Goal: Information Seeking & Learning: Learn about a topic

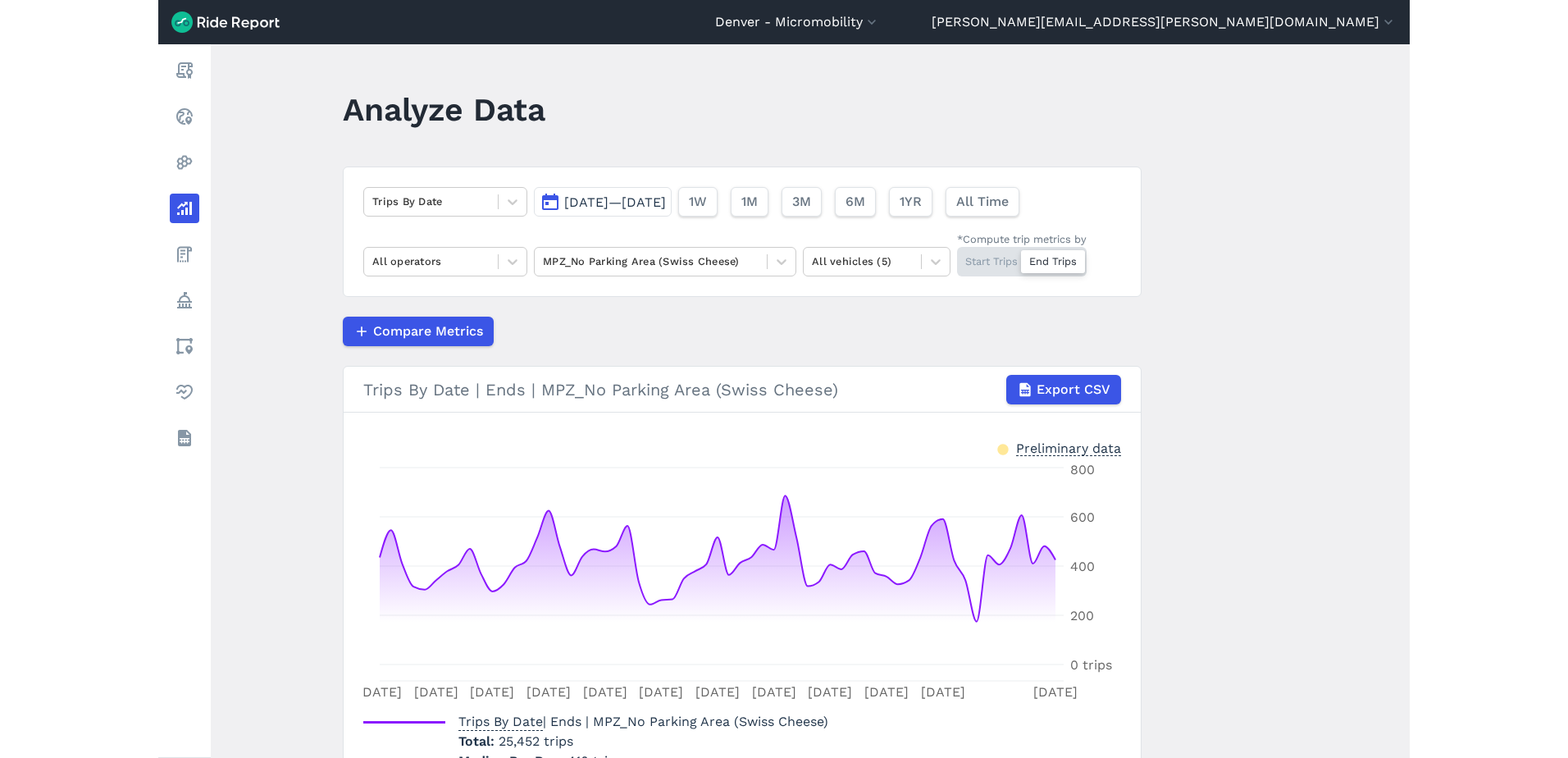
scroll to position [48, 0]
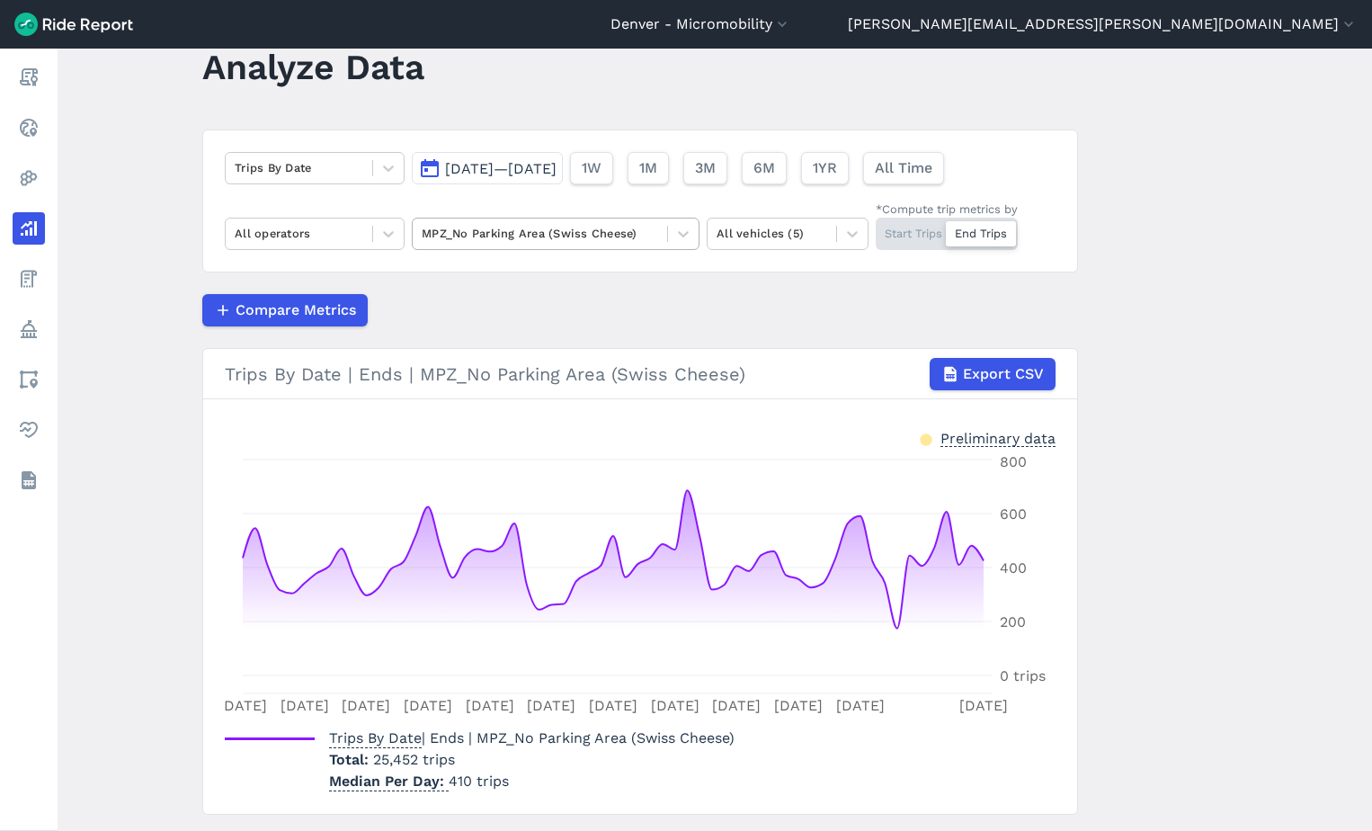
click at [611, 235] on div at bounding box center [540, 233] width 237 height 21
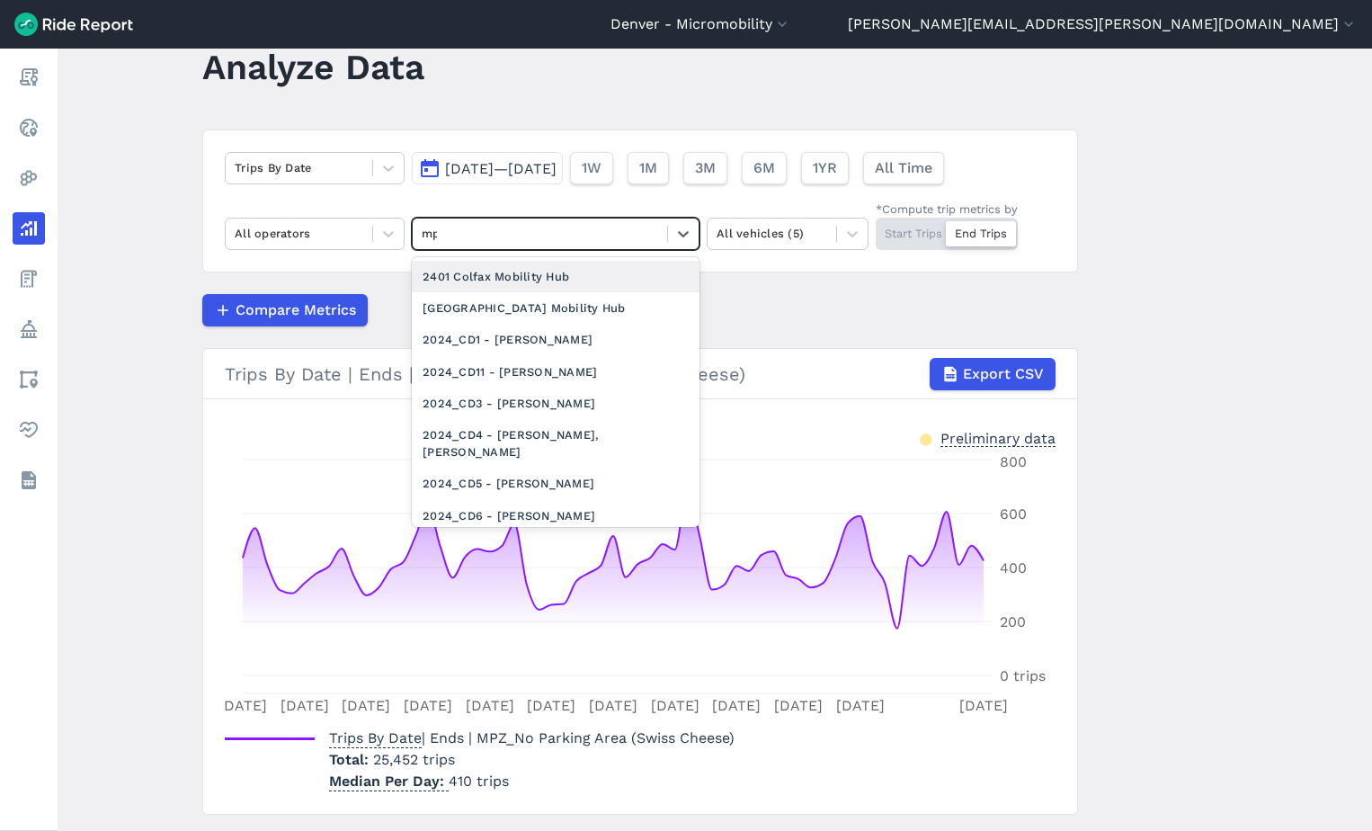
type input "mpz"
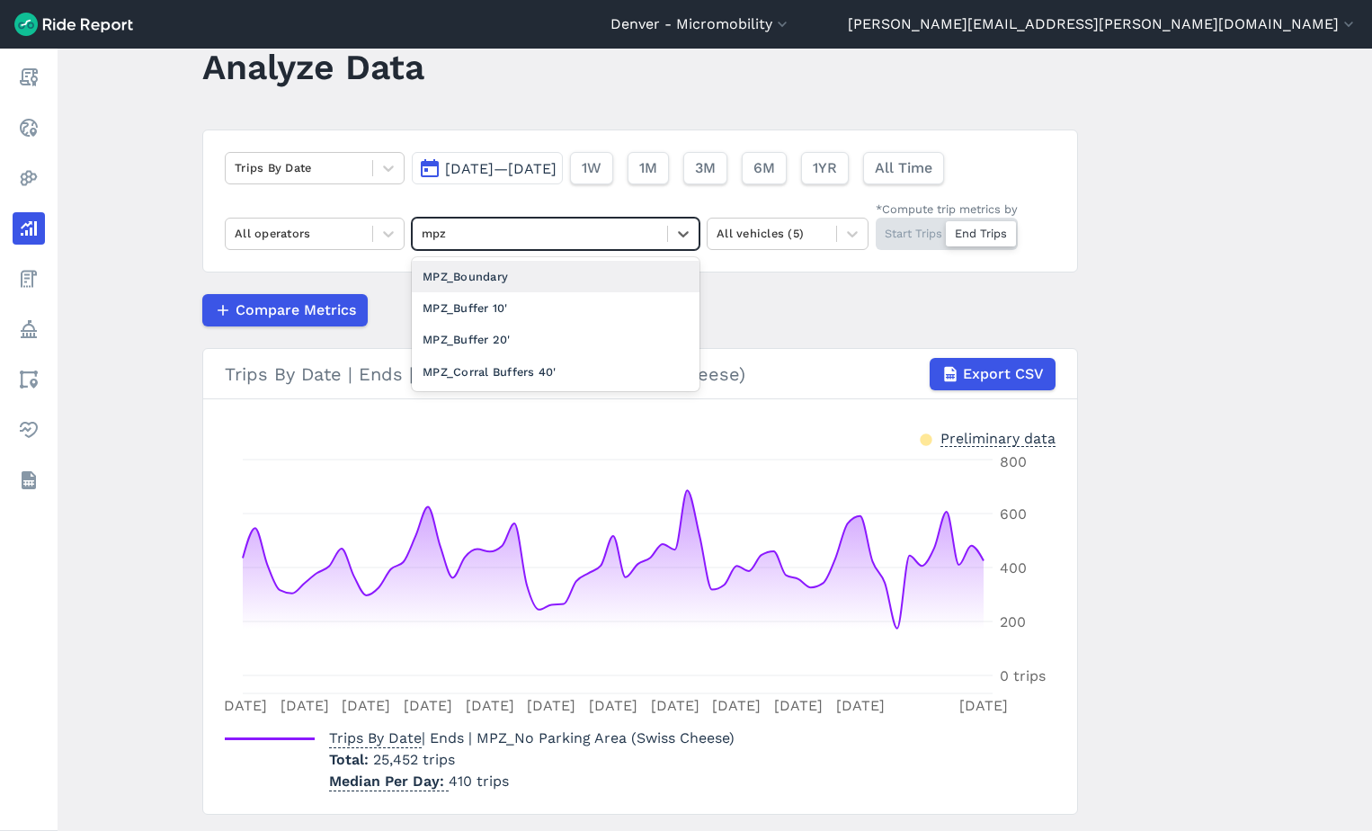
click at [584, 282] on div "MPZ_Boundary" at bounding box center [556, 276] width 288 height 31
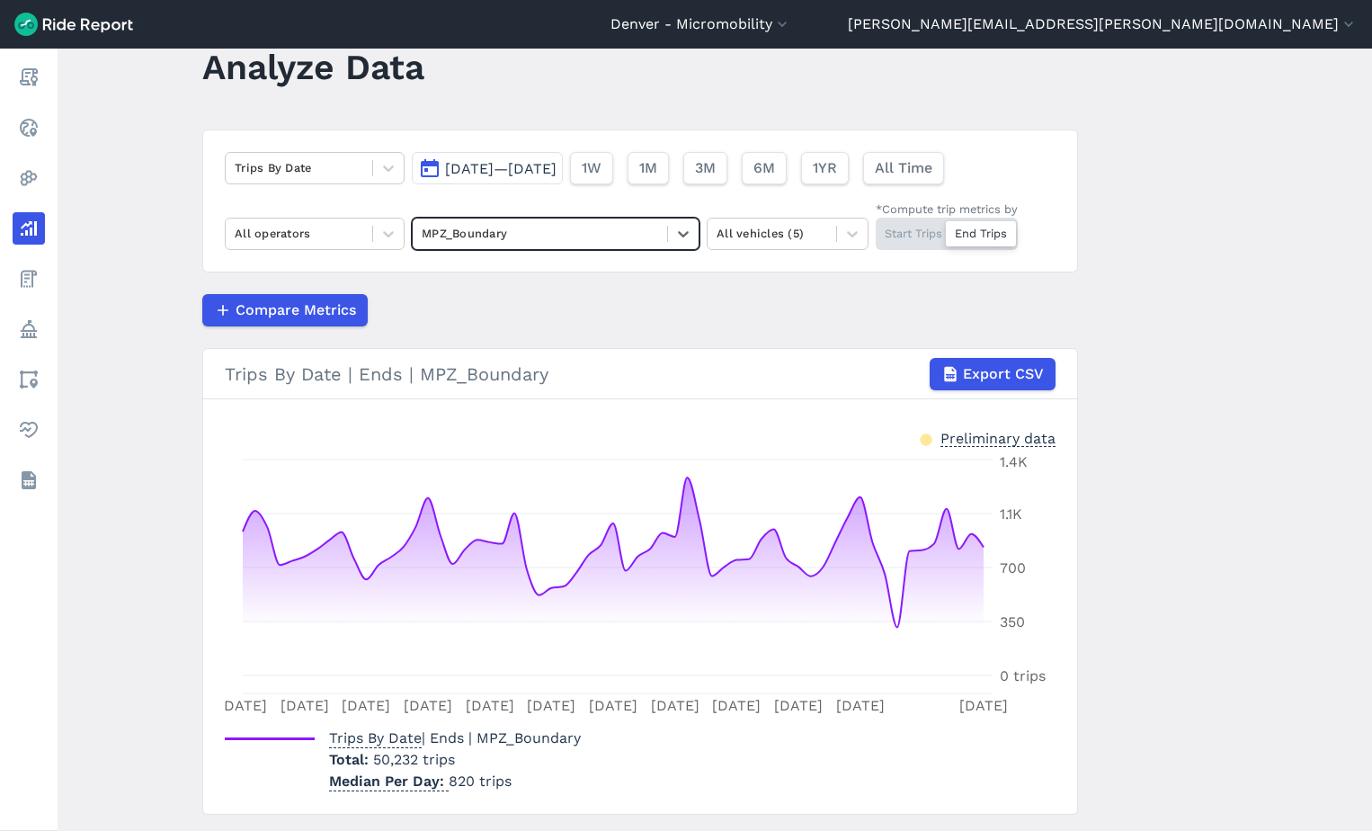
click at [557, 161] on span "[DATE]—[DATE]" at bounding box center [501, 168] width 112 height 17
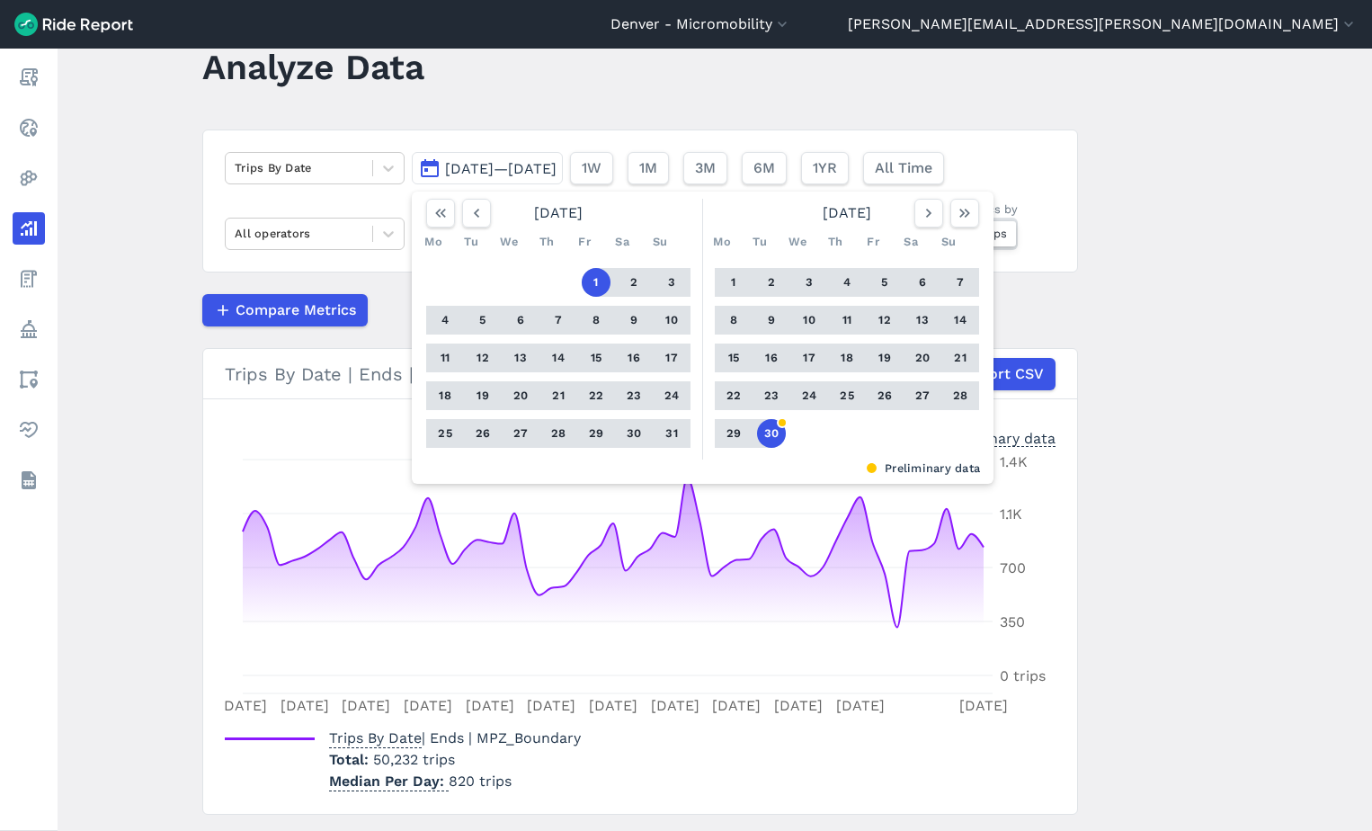
click at [763, 423] on button "30" at bounding box center [771, 433] width 29 height 29
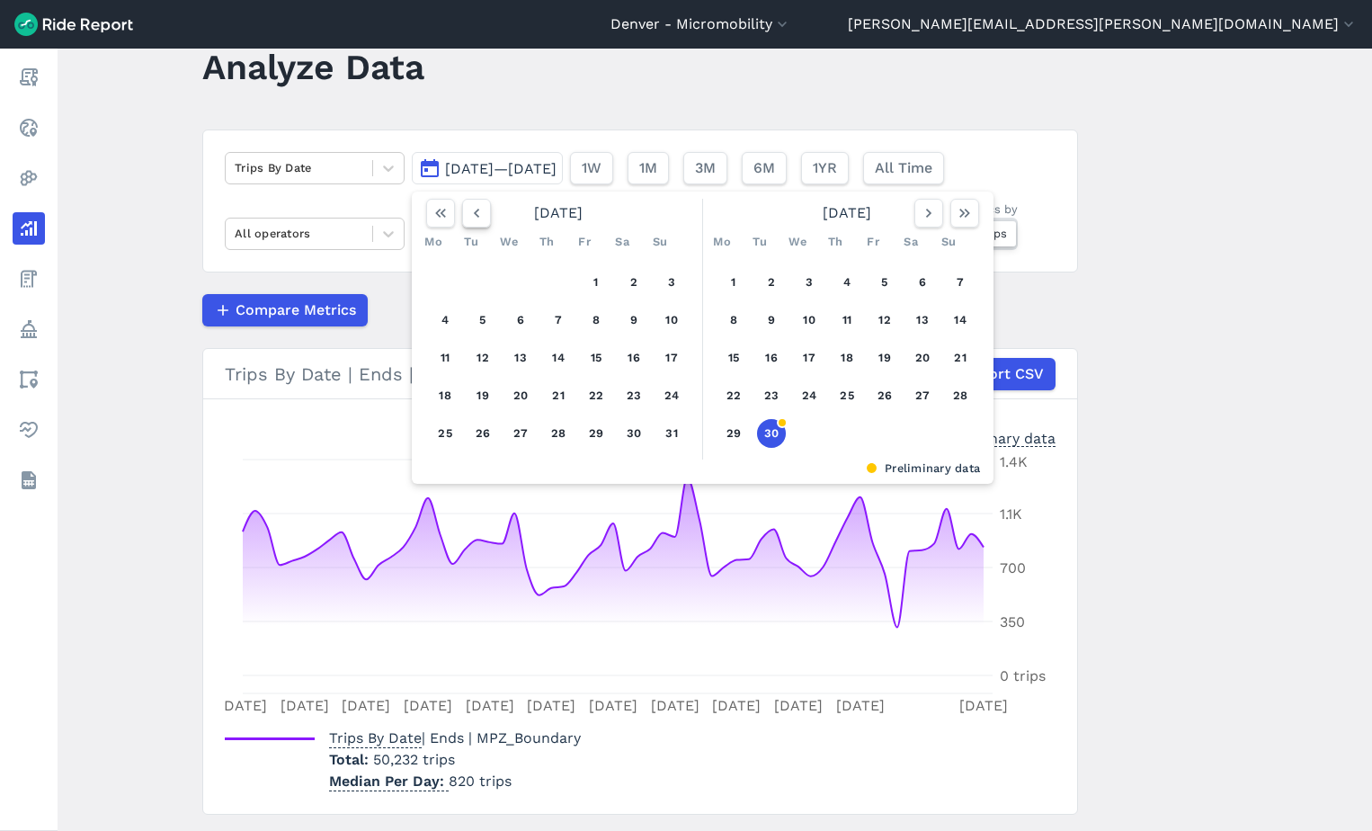
click at [473, 199] on button "button" at bounding box center [476, 213] width 29 height 29
click at [474, 202] on button "button" at bounding box center [476, 213] width 29 height 29
click at [474, 203] on button "button" at bounding box center [476, 213] width 29 height 29
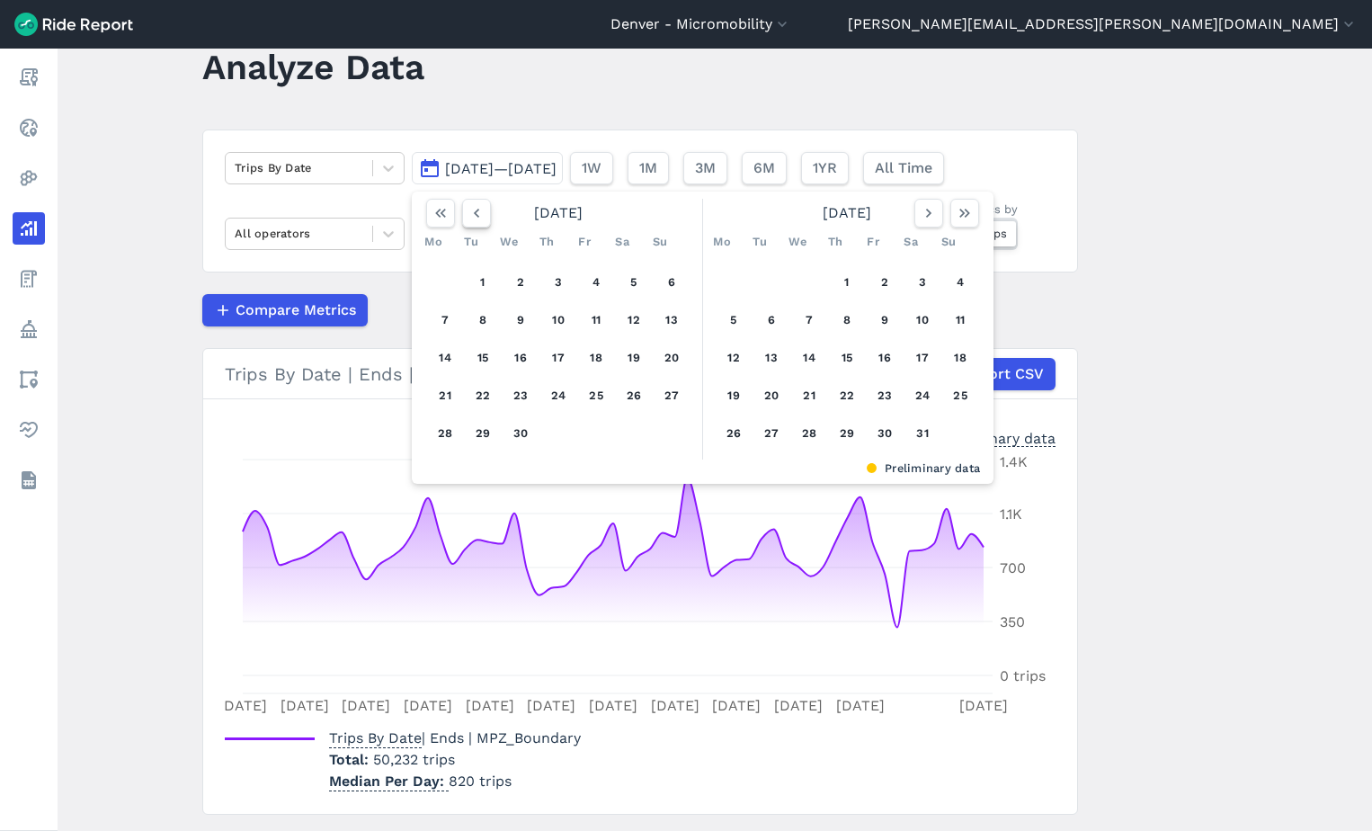
click at [474, 203] on button "button" at bounding box center [476, 213] width 29 height 29
click at [474, 204] on icon "button" at bounding box center [477, 213] width 18 height 18
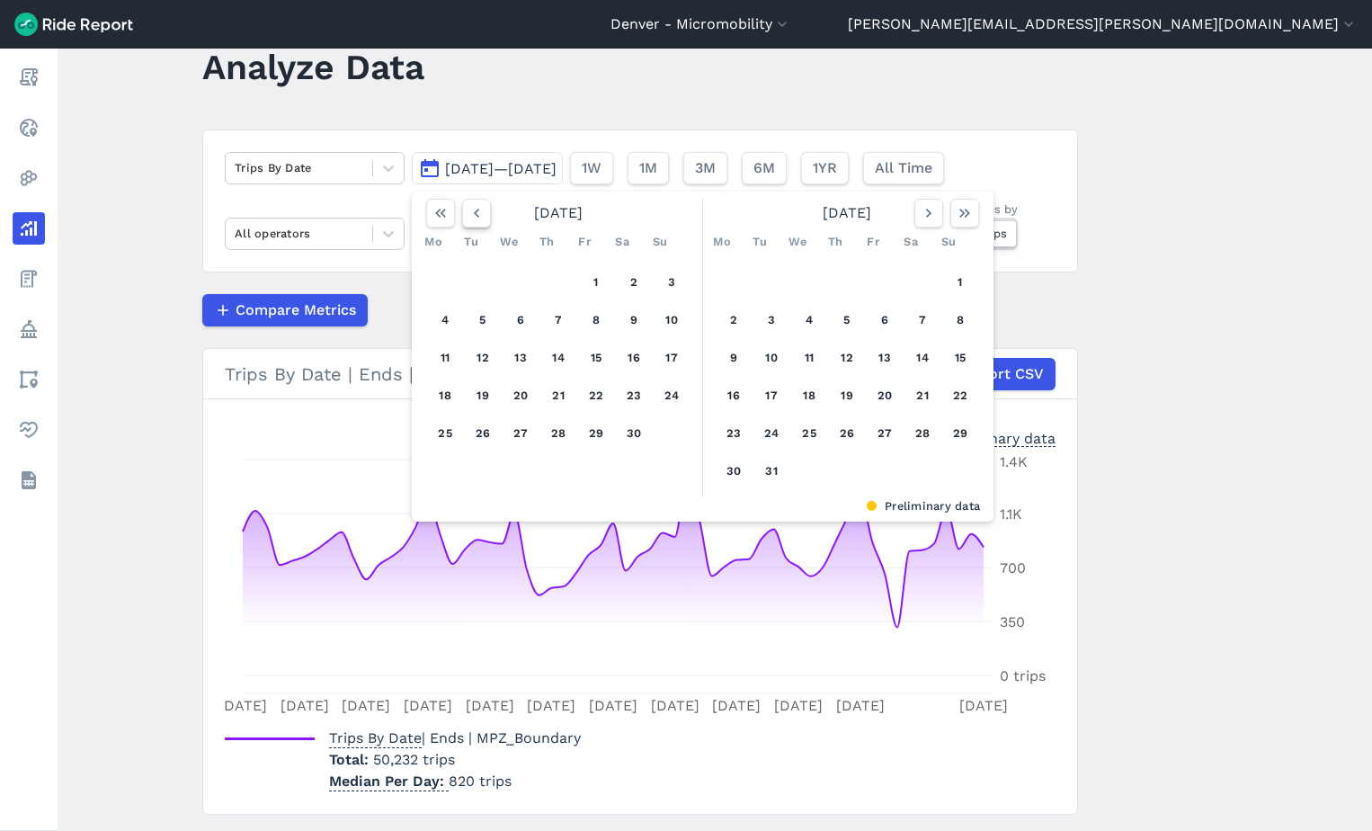
click at [474, 204] on icon "button" at bounding box center [477, 213] width 18 height 18
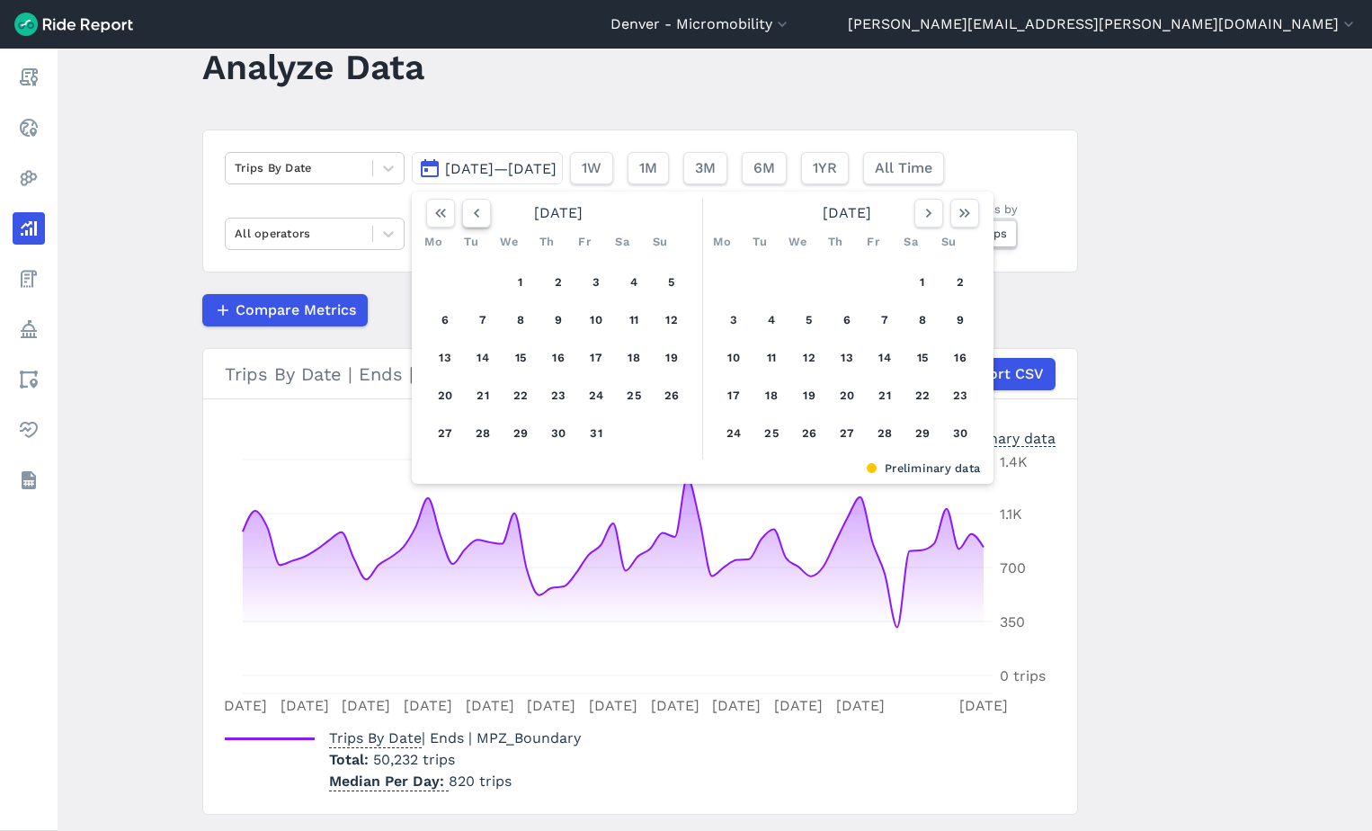
click at [474, 204] on icon "button" at bounding box center [477, 213] width 18 height 18
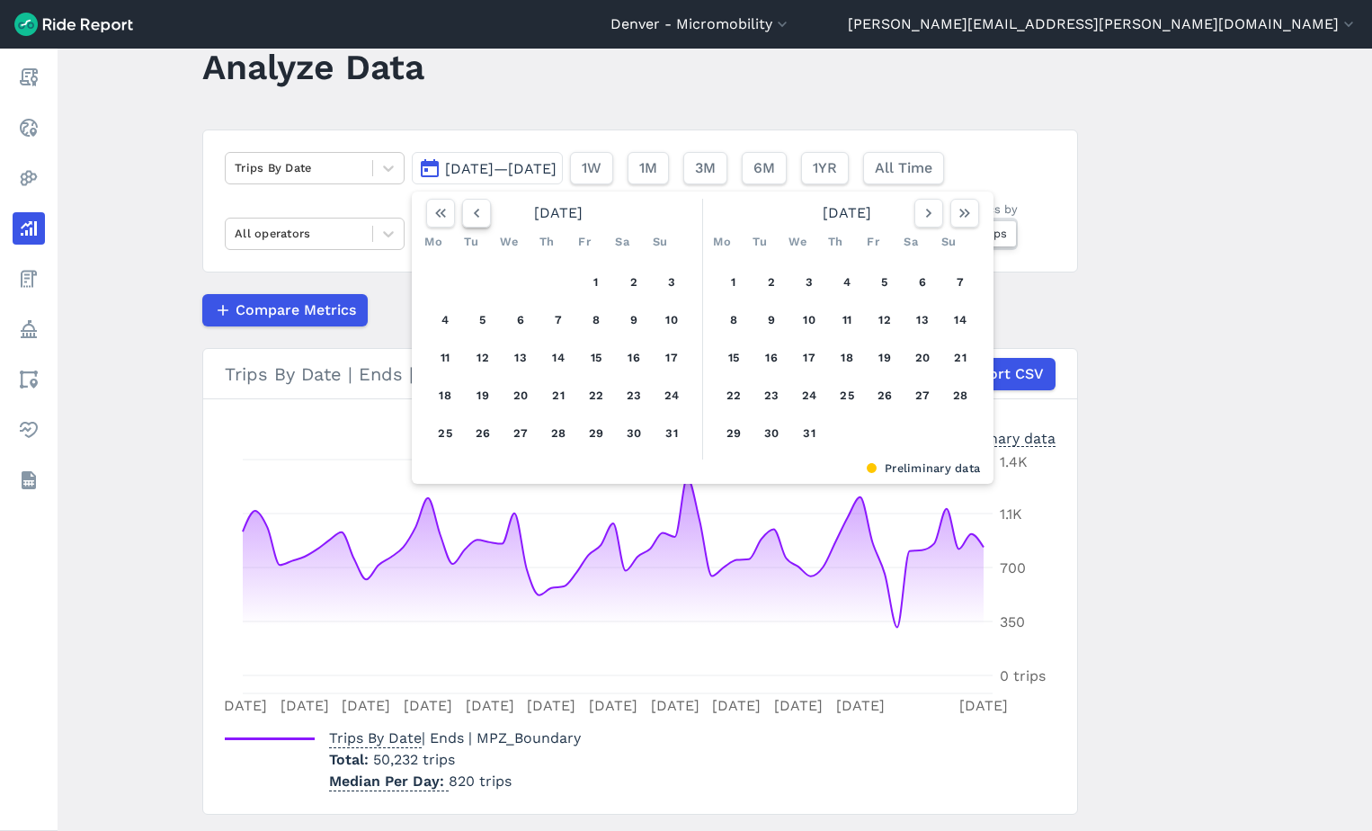
click at [474, 204] on icon "button" at bounding box center [477, 213] width 18 height 18
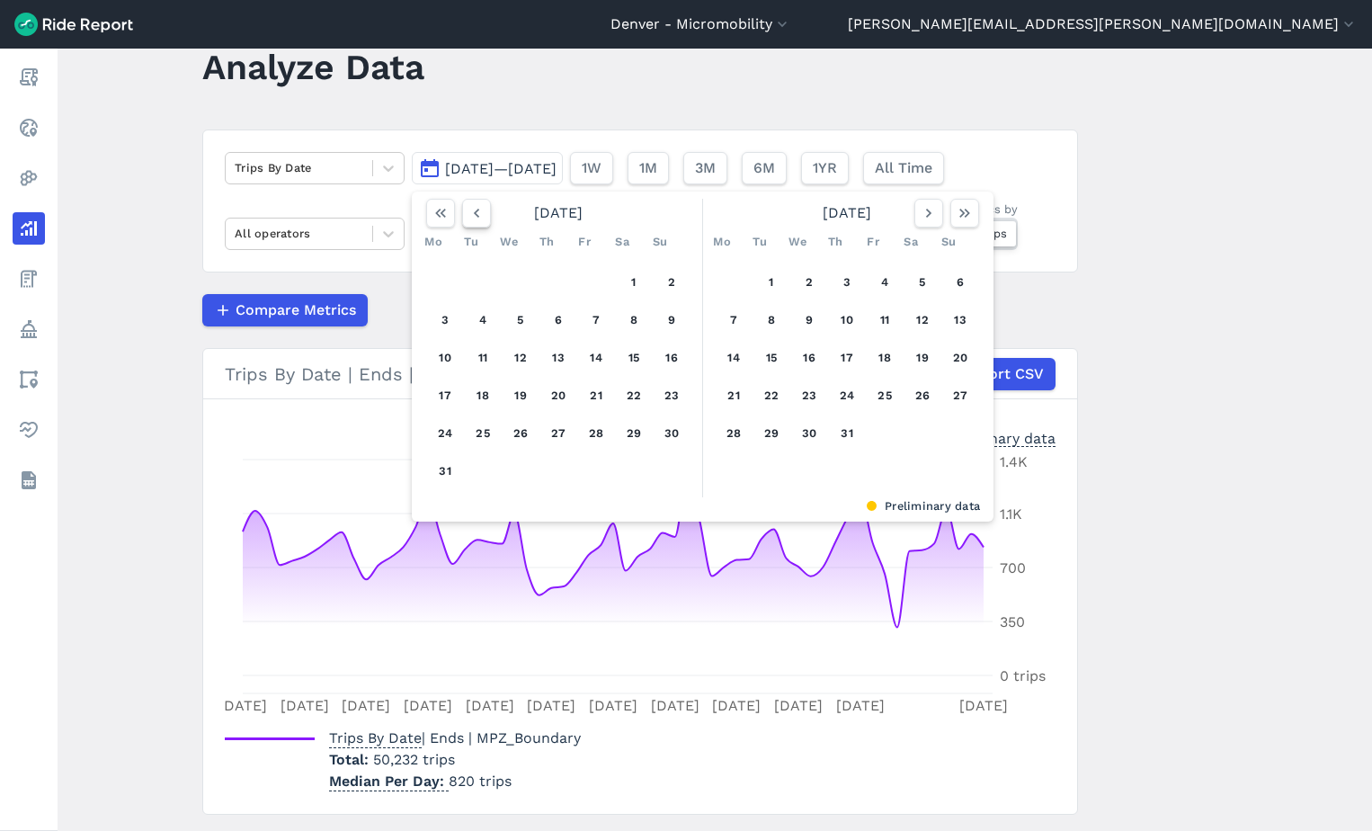
click at [474, 204] on icon "button" at bounding box center [477, 213] width 18 height 18
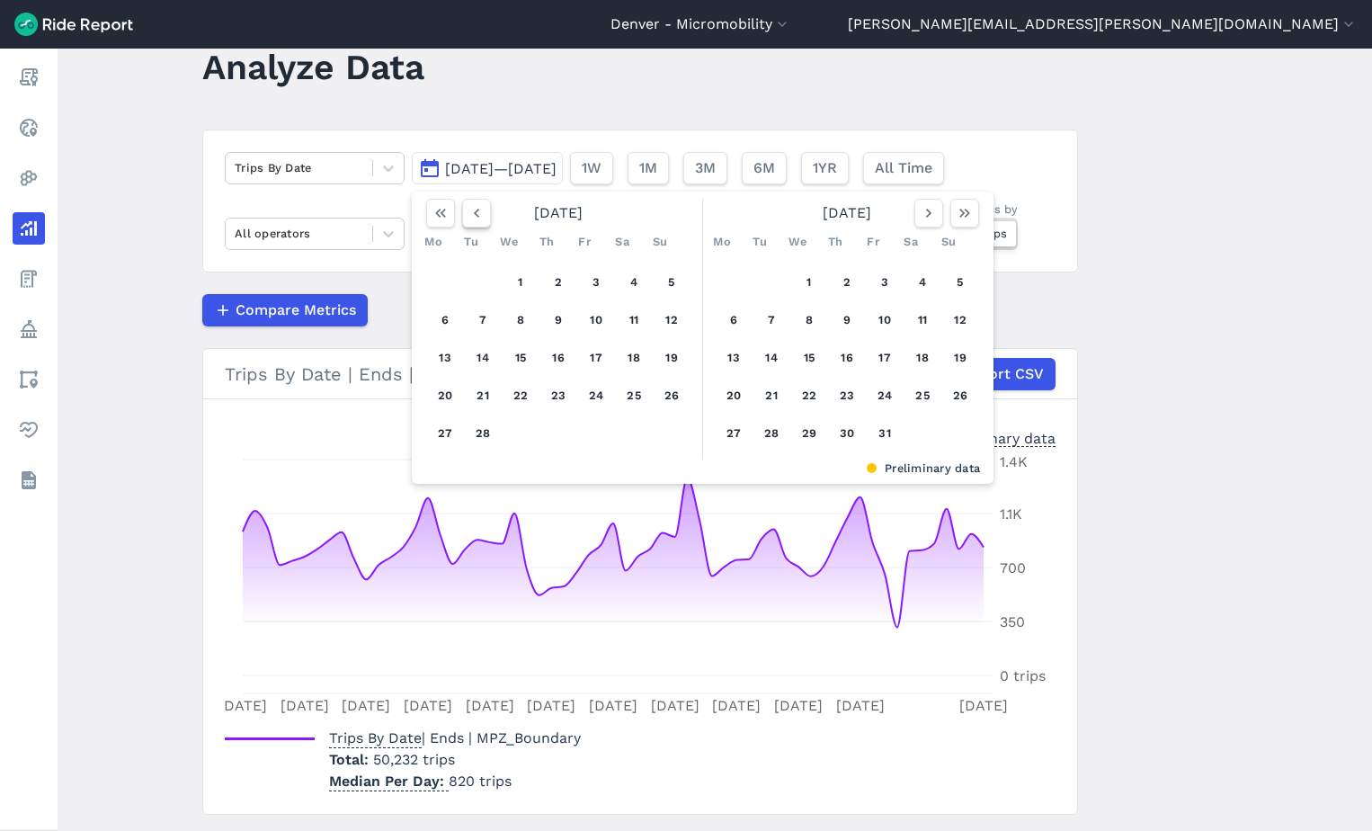
click at [474, 204] on icon "button" at bounding box center [477, 213] width 18 height 18
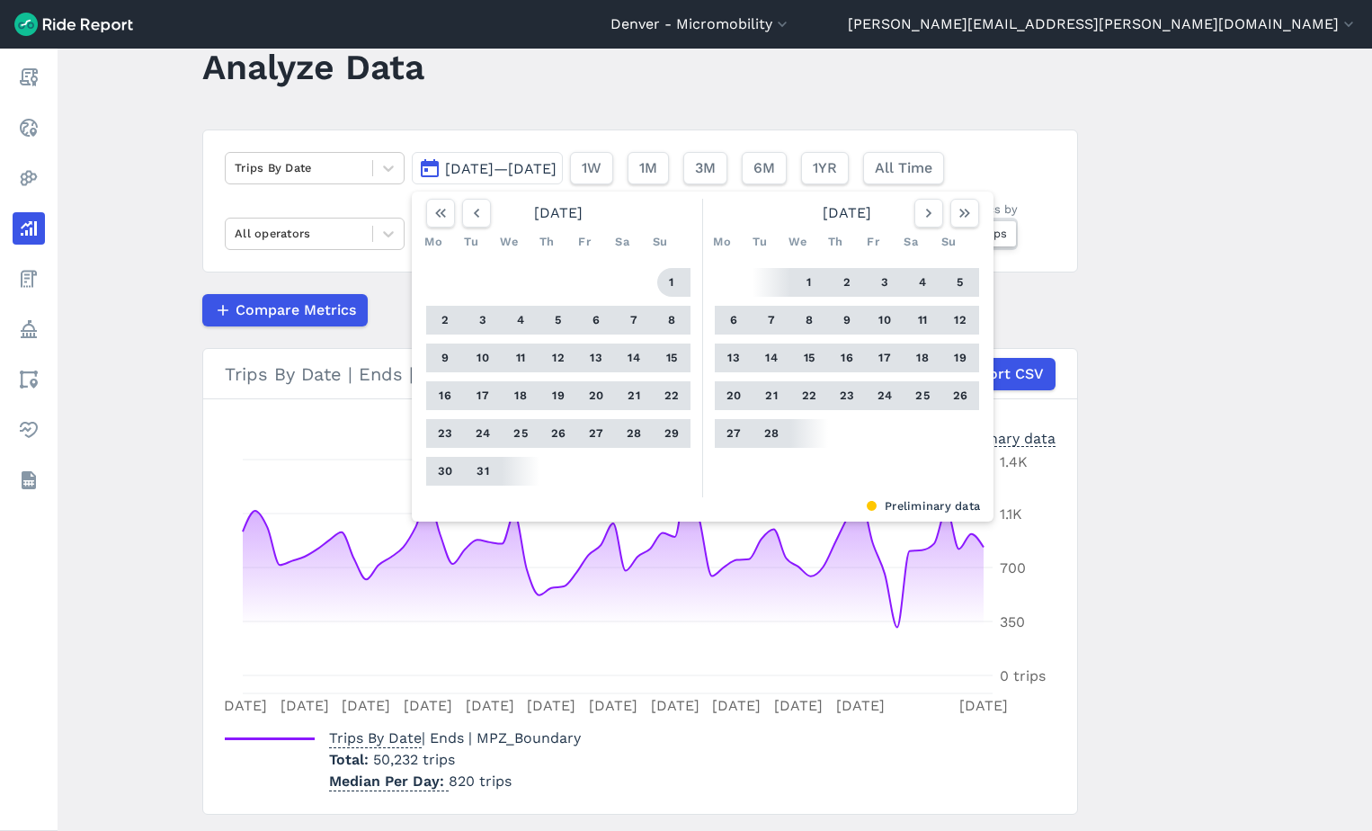
click at [675, 287] on button "1" at bounding box center [671, 282] width 29 height 29
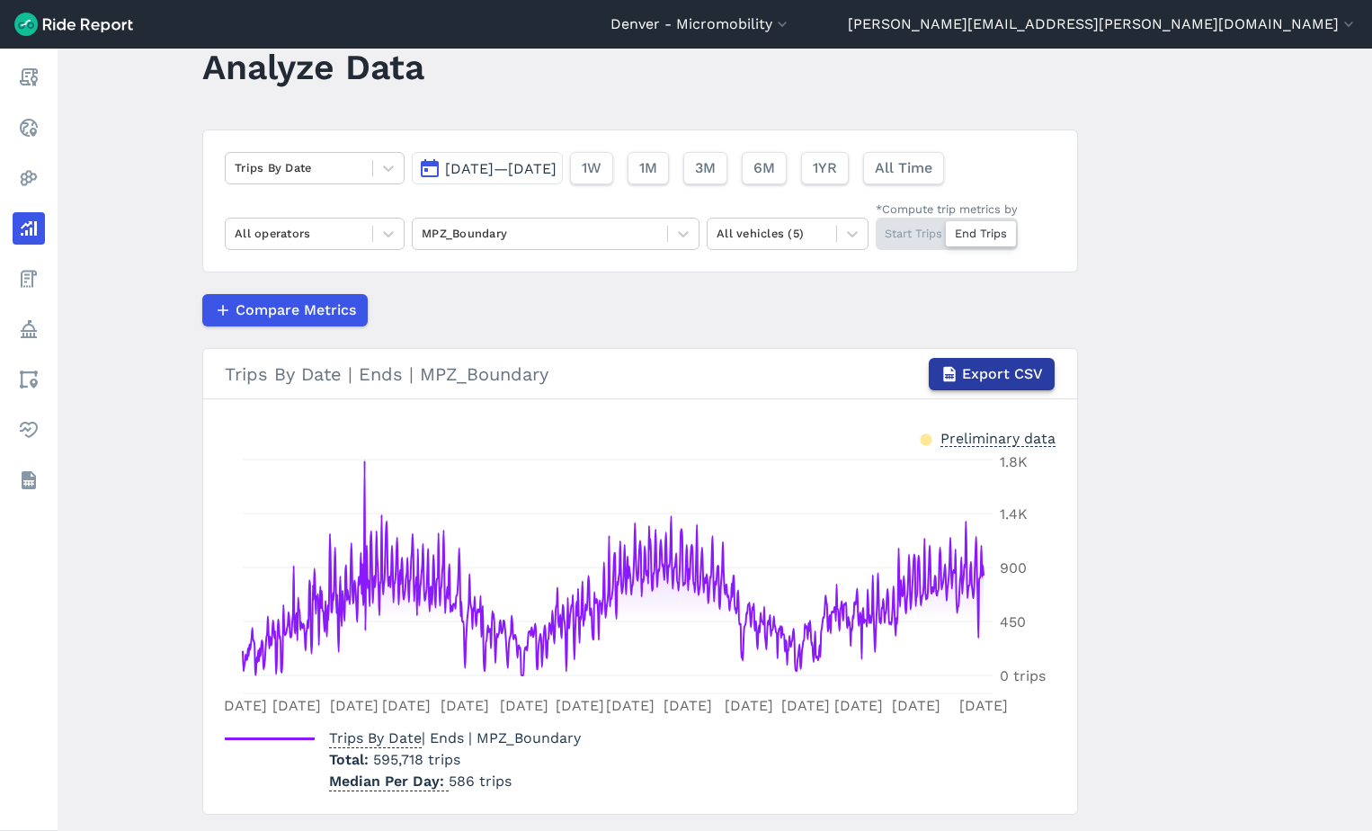
click at [1015, 376] on span "Export CSV" at bounding box center [1002, 374] width 81 height 22
click at [1011, 386] on button "Export CSV" at bounding box center [992, 374] width 126 height 32
click at [456, 235] on div at bounding box center [540, 233] width 237 height 21
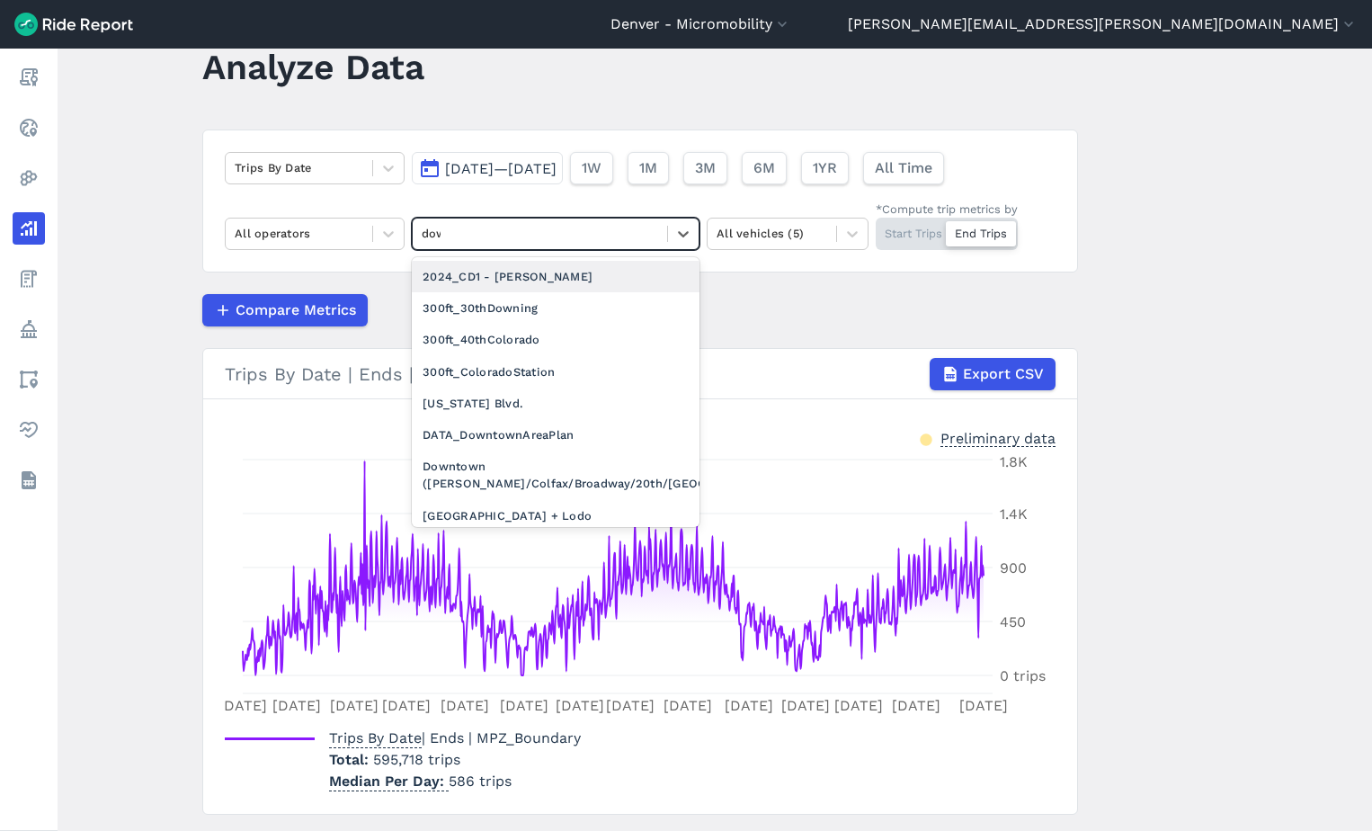
type input "down"
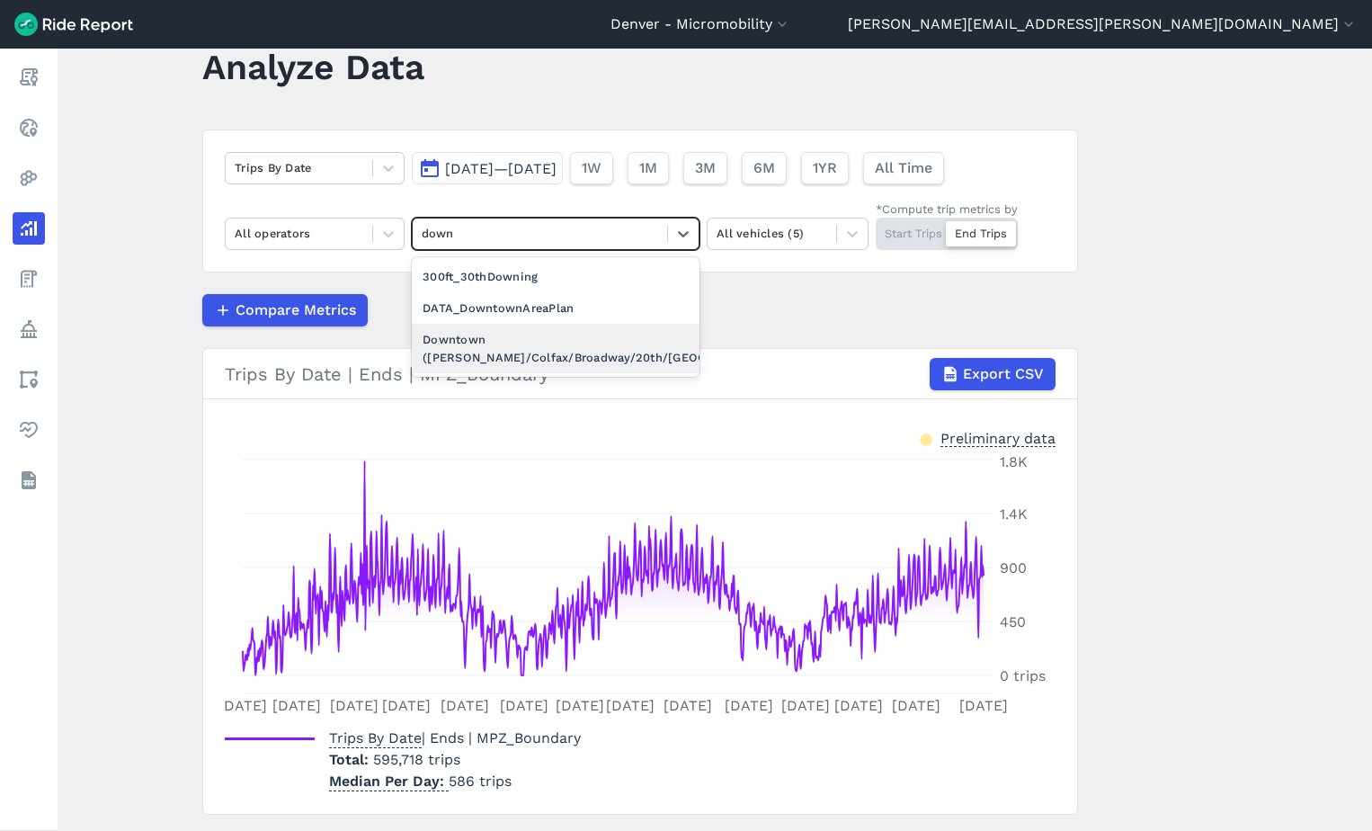
click at [534, 342] on div "Downtown ([PERSON_NAME]/Colfax/Broadway/20th/[GEOGRAPHIC_DATA])" at bounding box center [556, 348] width 288 height 49
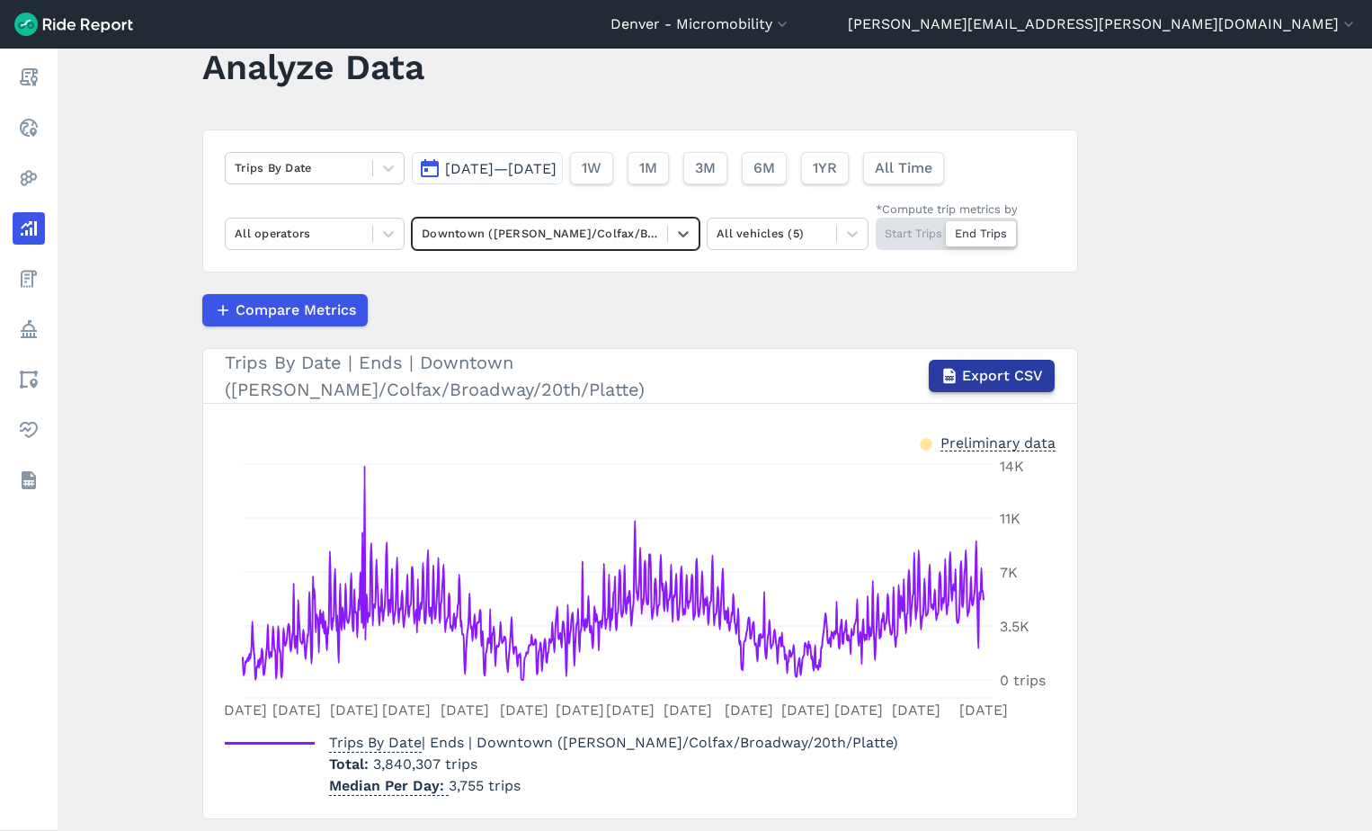
click at [1001, 365] on button "Export CSV" at bounding box center [992, 376] width 126 height 32
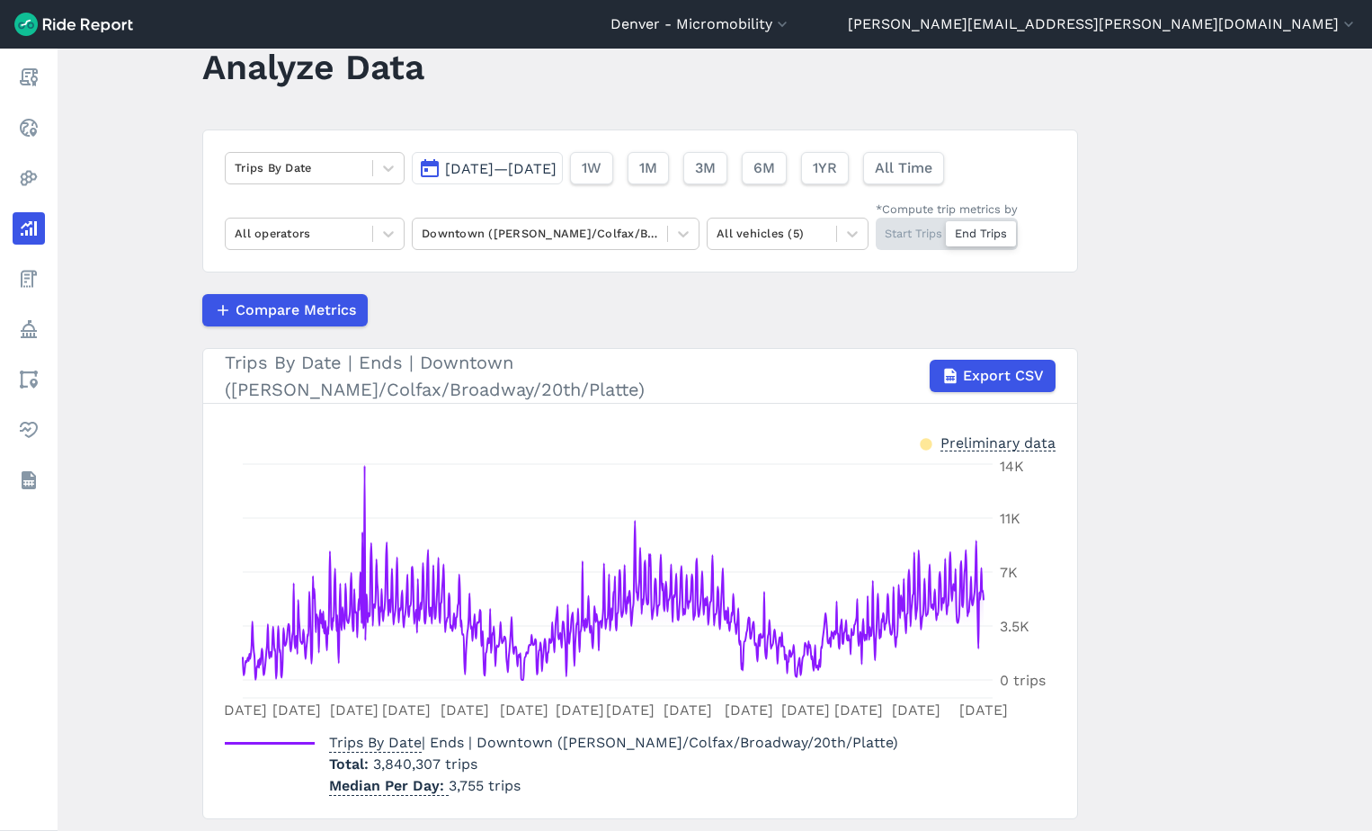
click at [1254, 286] on main "Analyze Data Trips By Date [DATE]—[DATE] 1W 1M 3M 6M 1YR All Time All operators…" at bounding box center [715, 440] width 1315 height 782
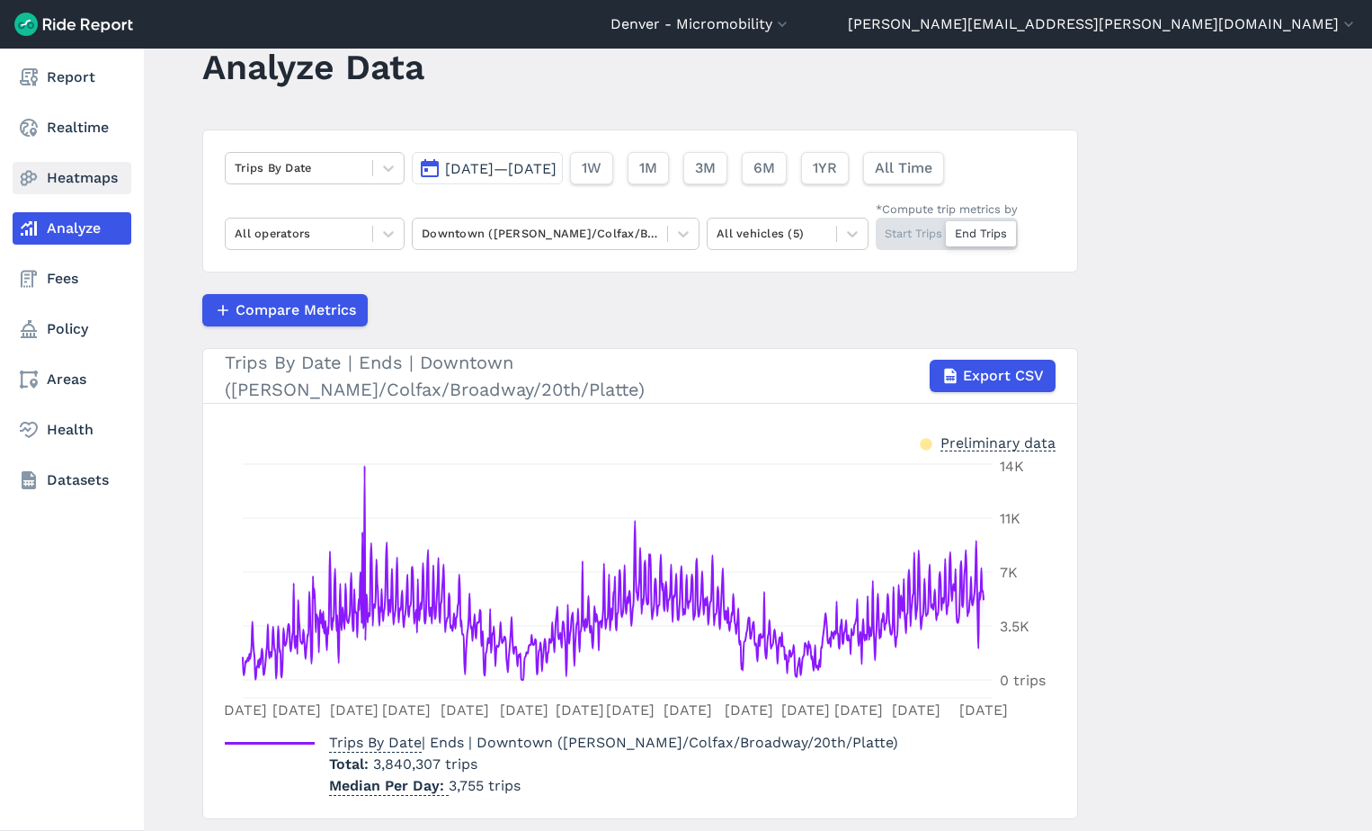
click at [36, 181] on icon at bounding box center [29, 178] width 22 height 22
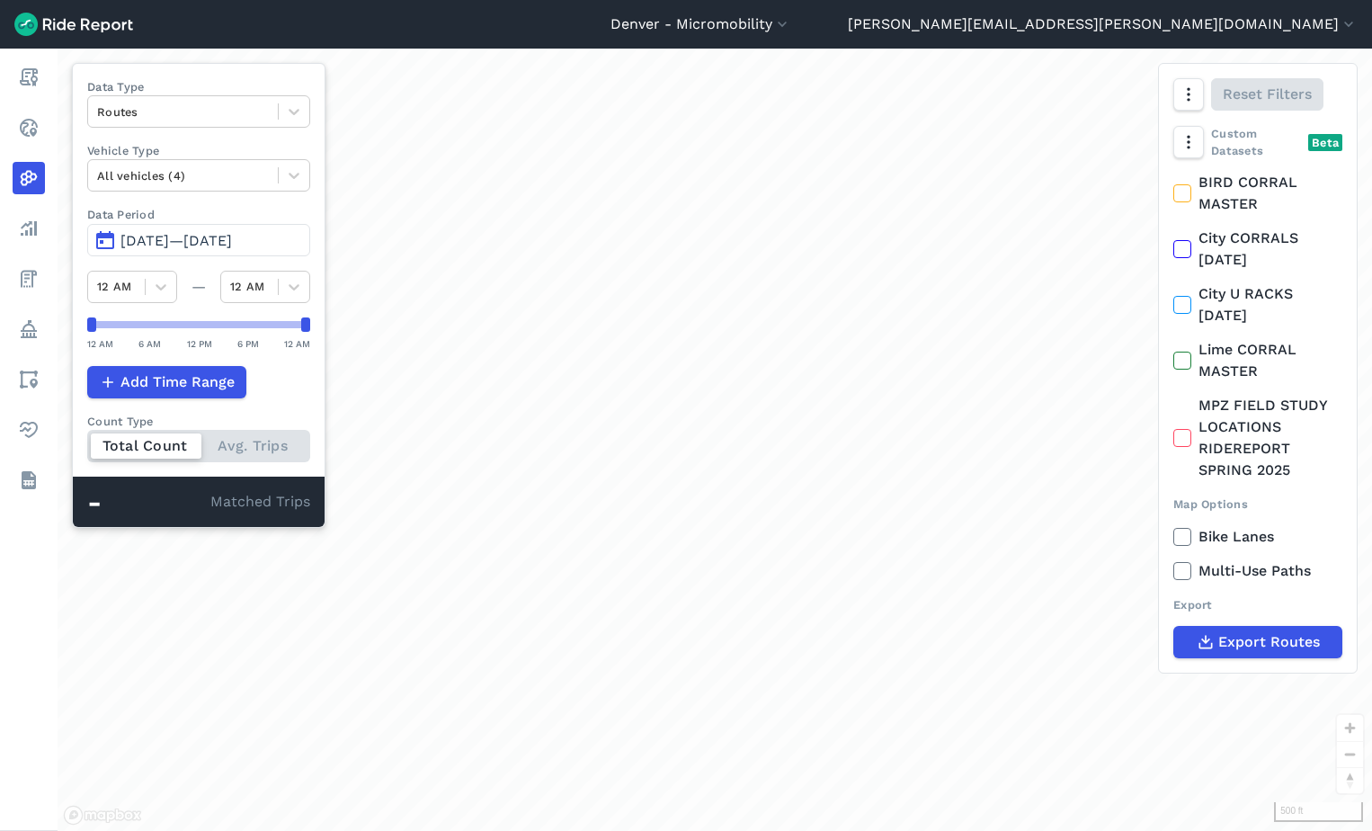
click at [210, 248] on span "[DATE]—[DATE]" at bounding box center [177, 240] width 112 height 17
click at [209, 241] on span "[DATE]—[DATE]" at bounding box center [177, 240] width 112 height 17
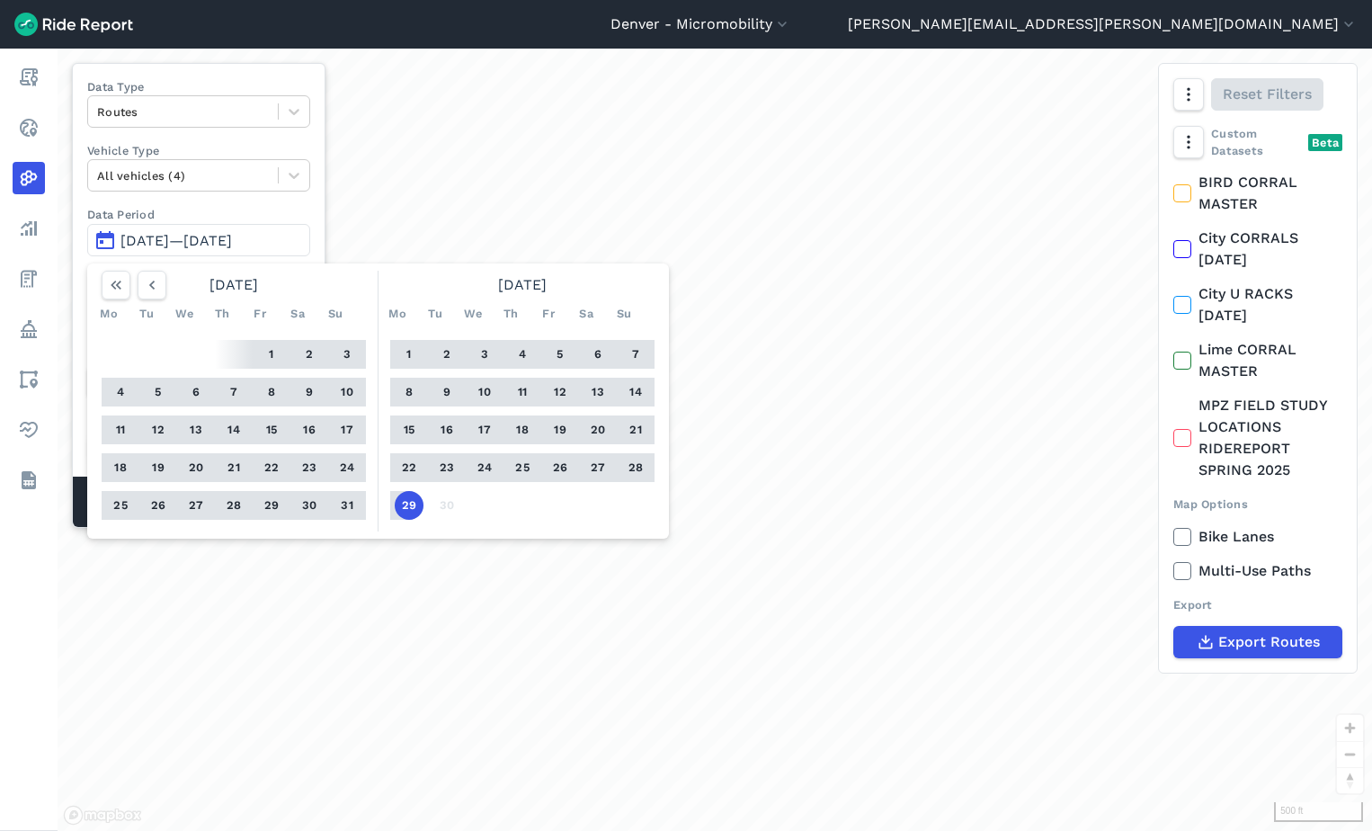
click at [408, 351] on button "1" at bounding box center [409, 354] width 29 height 29
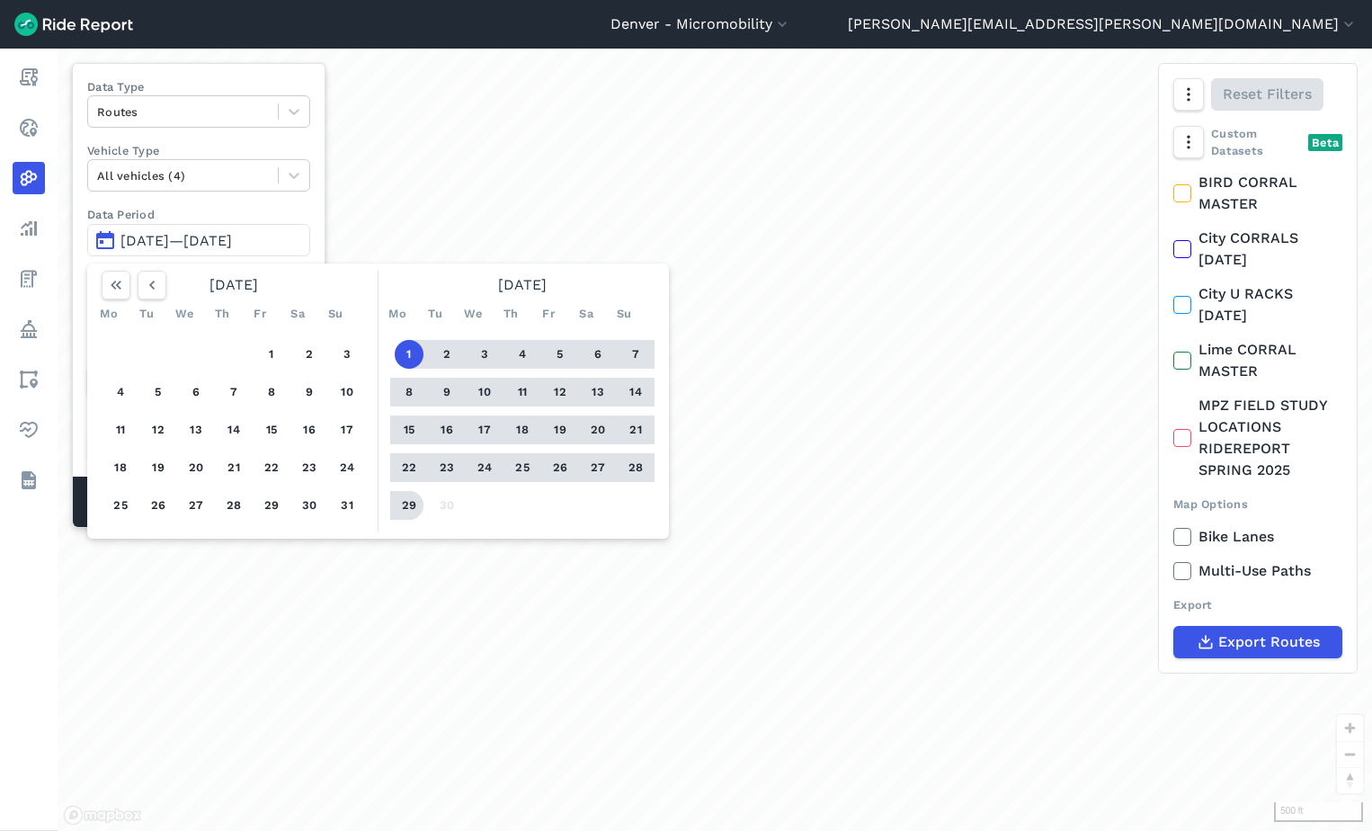
click at [412, 493] on button "29" at bounding box center [409, 505] width 29 height 29
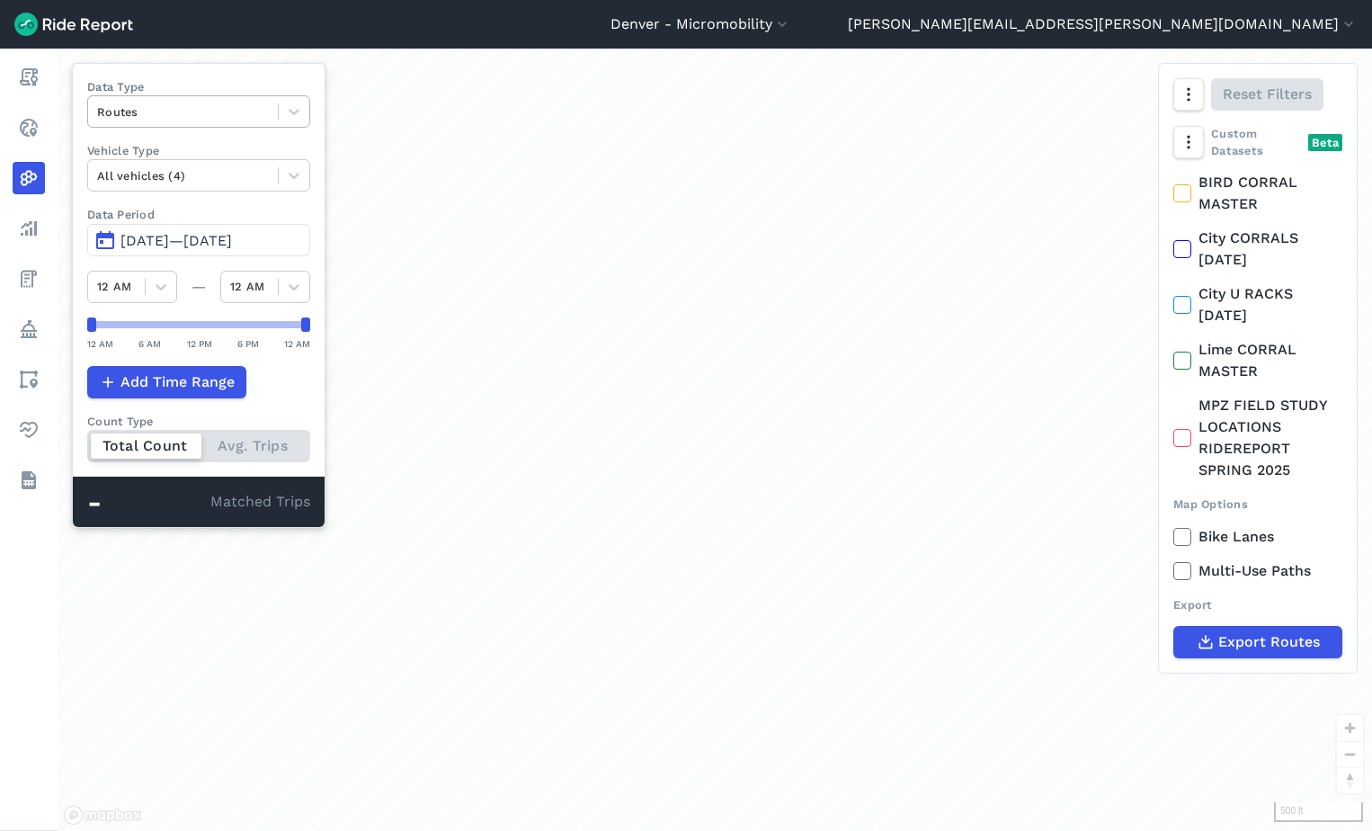
click at [169, 102] on div at bounding box center [183, 112] width 172 height 21
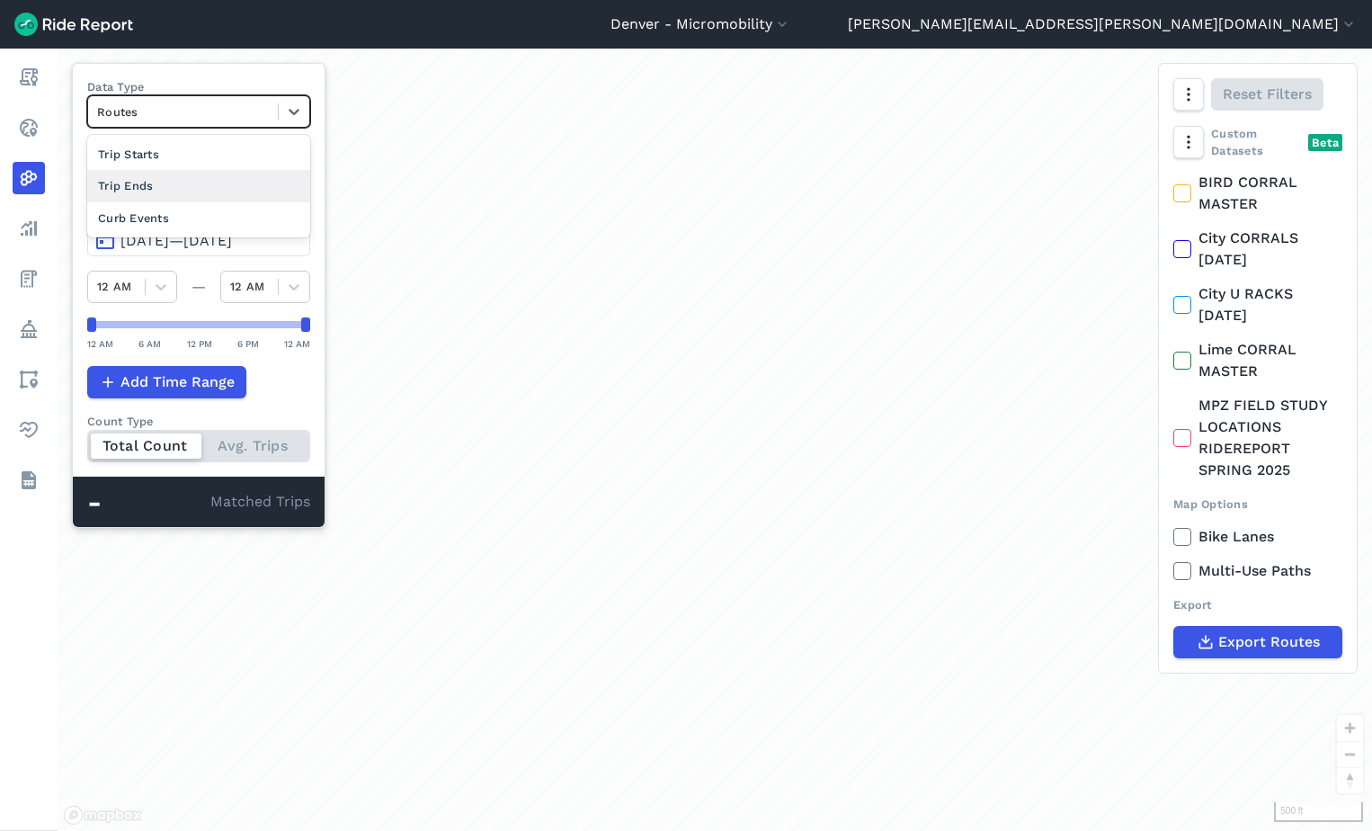
click at [164, 175] on div "Trip Ends" at bounding box center [198, 185] width 223 height 31
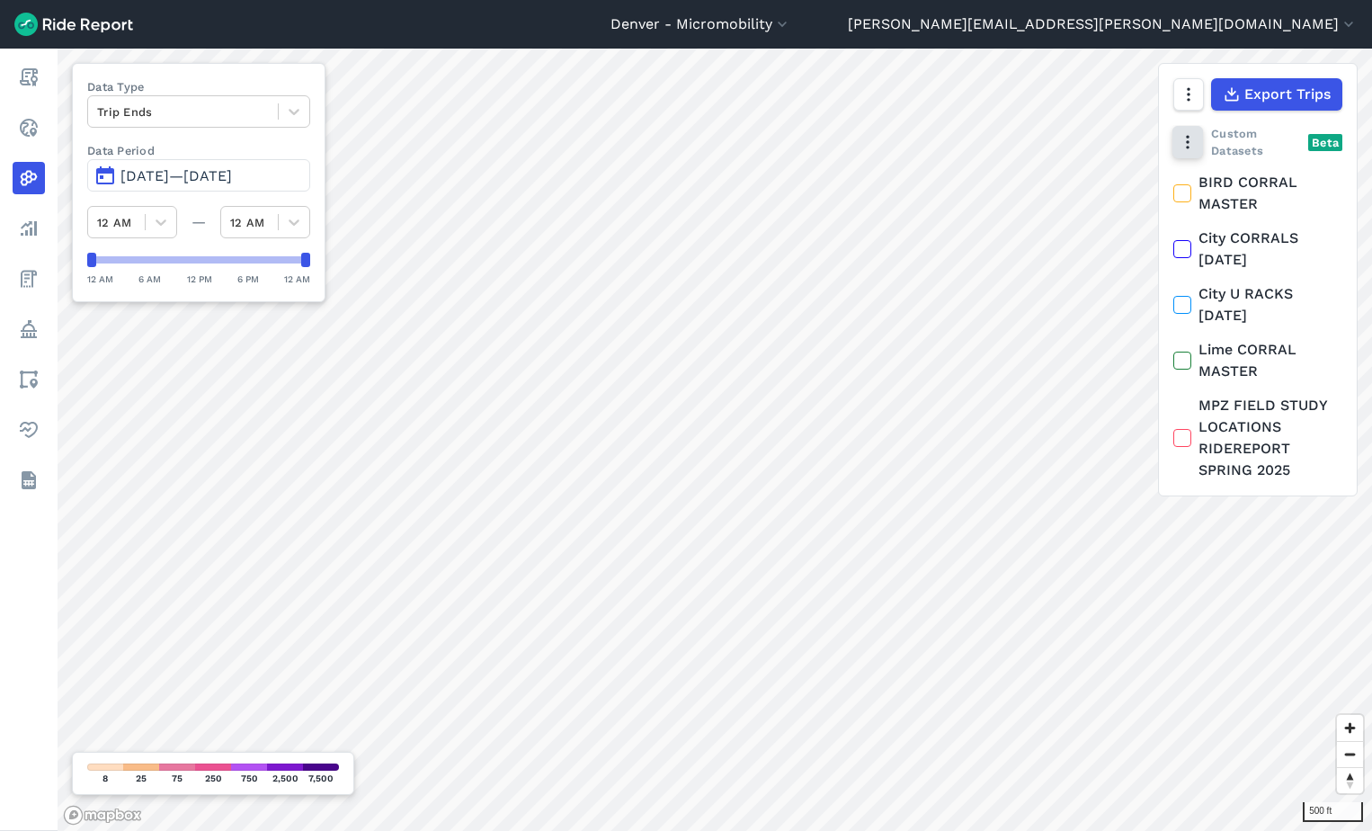
click at [1192, 136] on icon "button" at bounding box center [1188, 142] width 18 height 18
click at [1194, 103] on button "button" at bounding box center [1188, 94] width 31 height 32
click at [1183, 145] on icon "button" at bounding box center [1188, 142] width 18 height 18
click at [187, 114] on div at bounding box center [183, 112] width 172 height 21
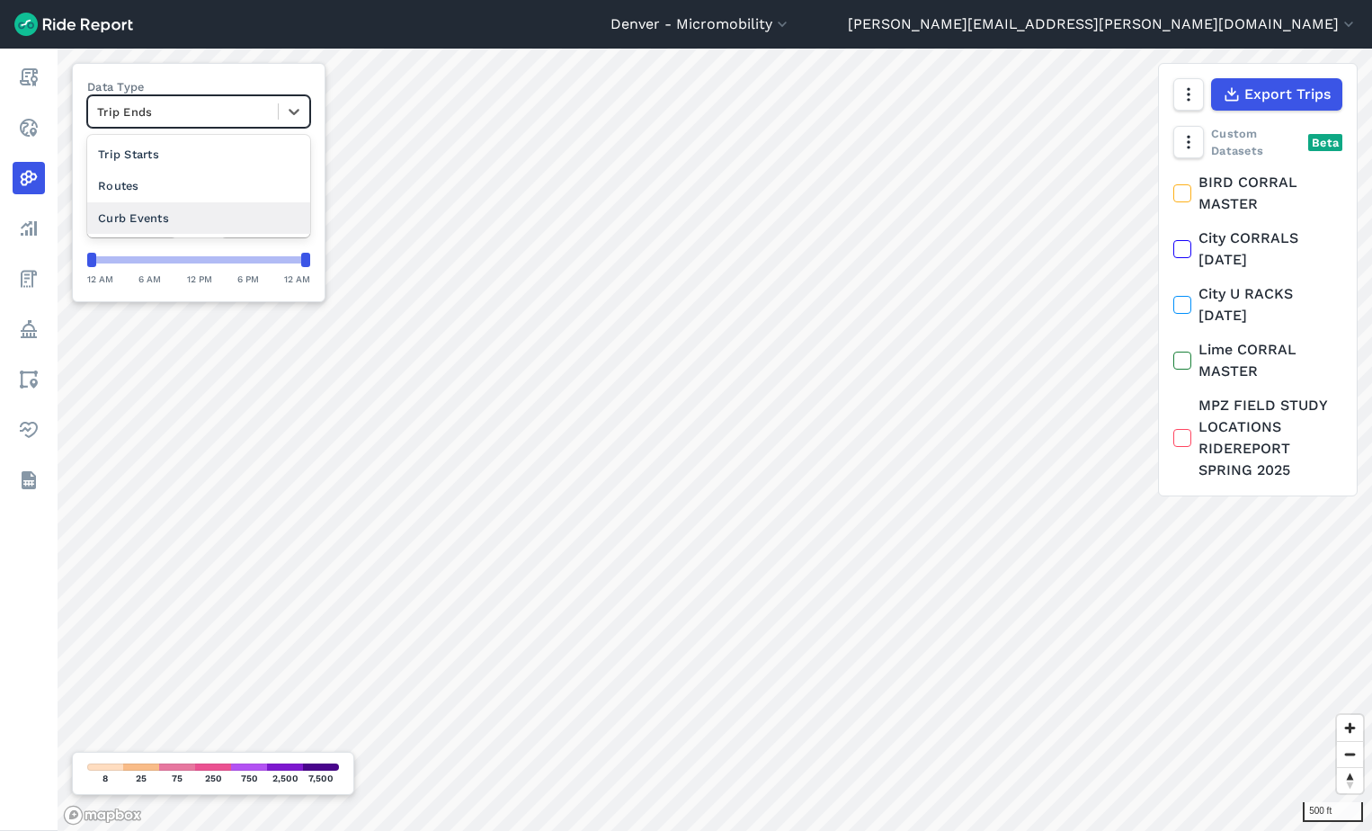
click at [181, 210] on div "Curb Events" at bounding box center [198, 217] width 223 height 31
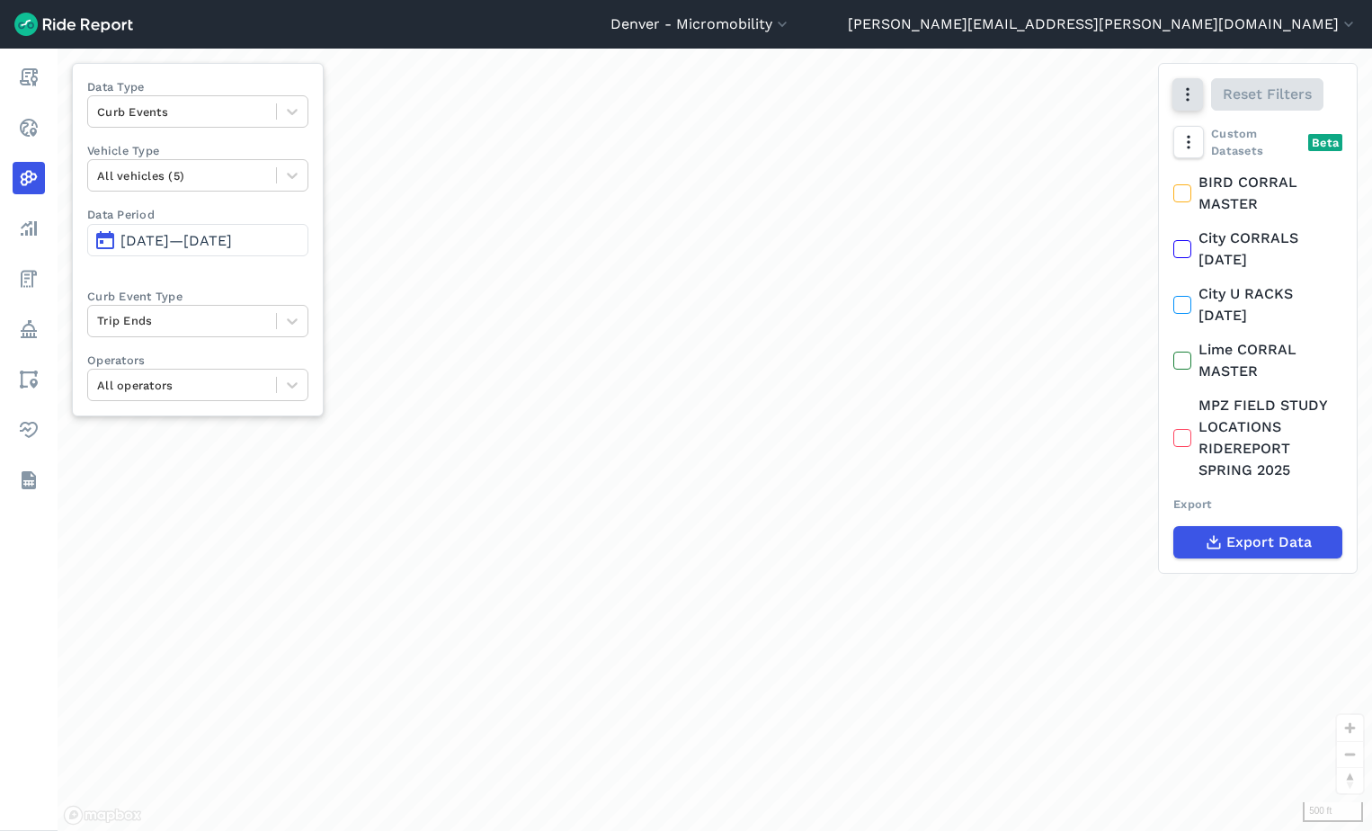
click at [1199, 88] on button "button" at bounding box center [1188, 94] width 31 height 32
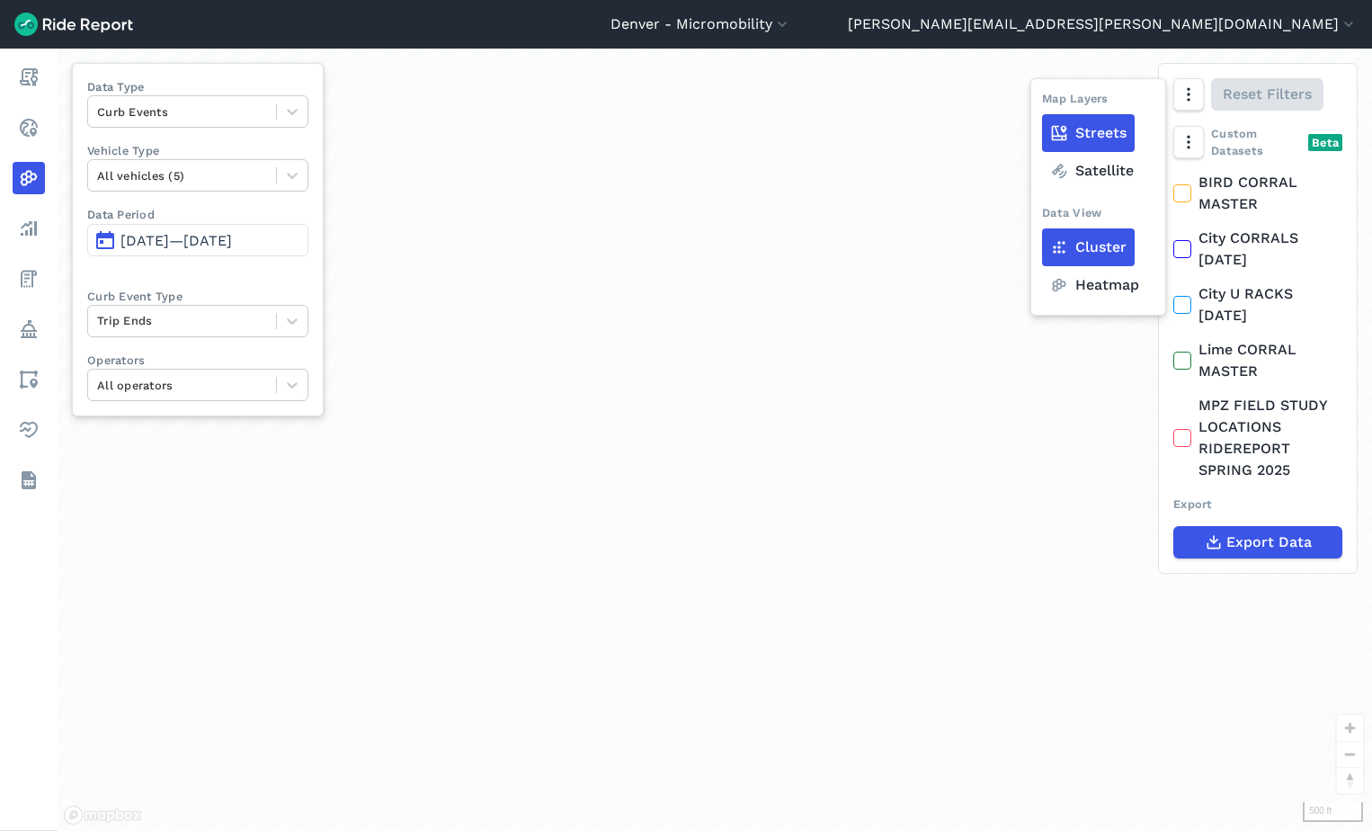
click at [1087, 280] on label "Heatmap" at bounding box center [1094, 285] width 105 height 38
click at [1042, 102] on input "Heatmap" at bounding box center [1042, 96] width 0 height 12
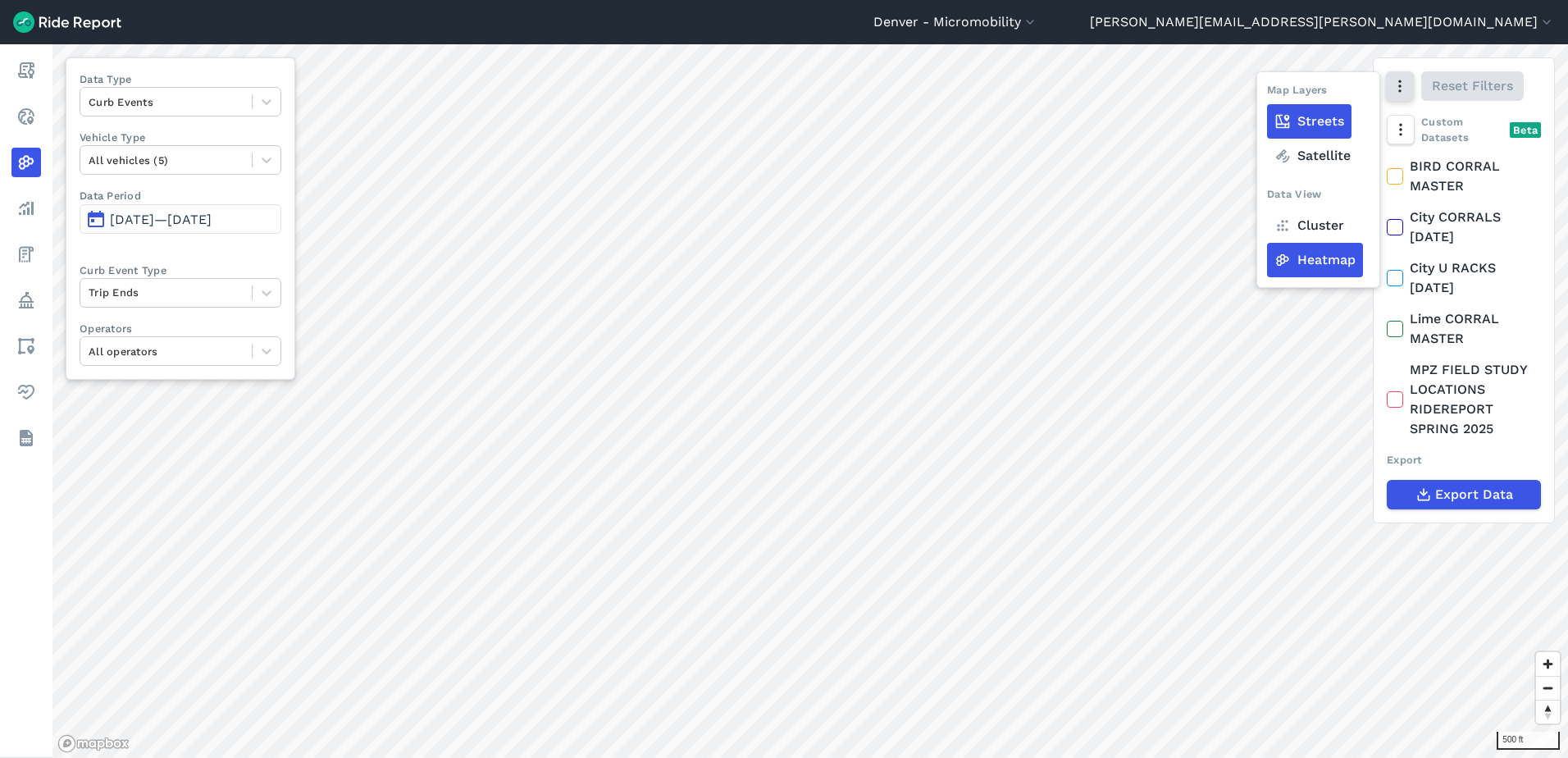
click at [1251, 94] on icon "button" at bounding box center [1400, 86] width 16 height 16
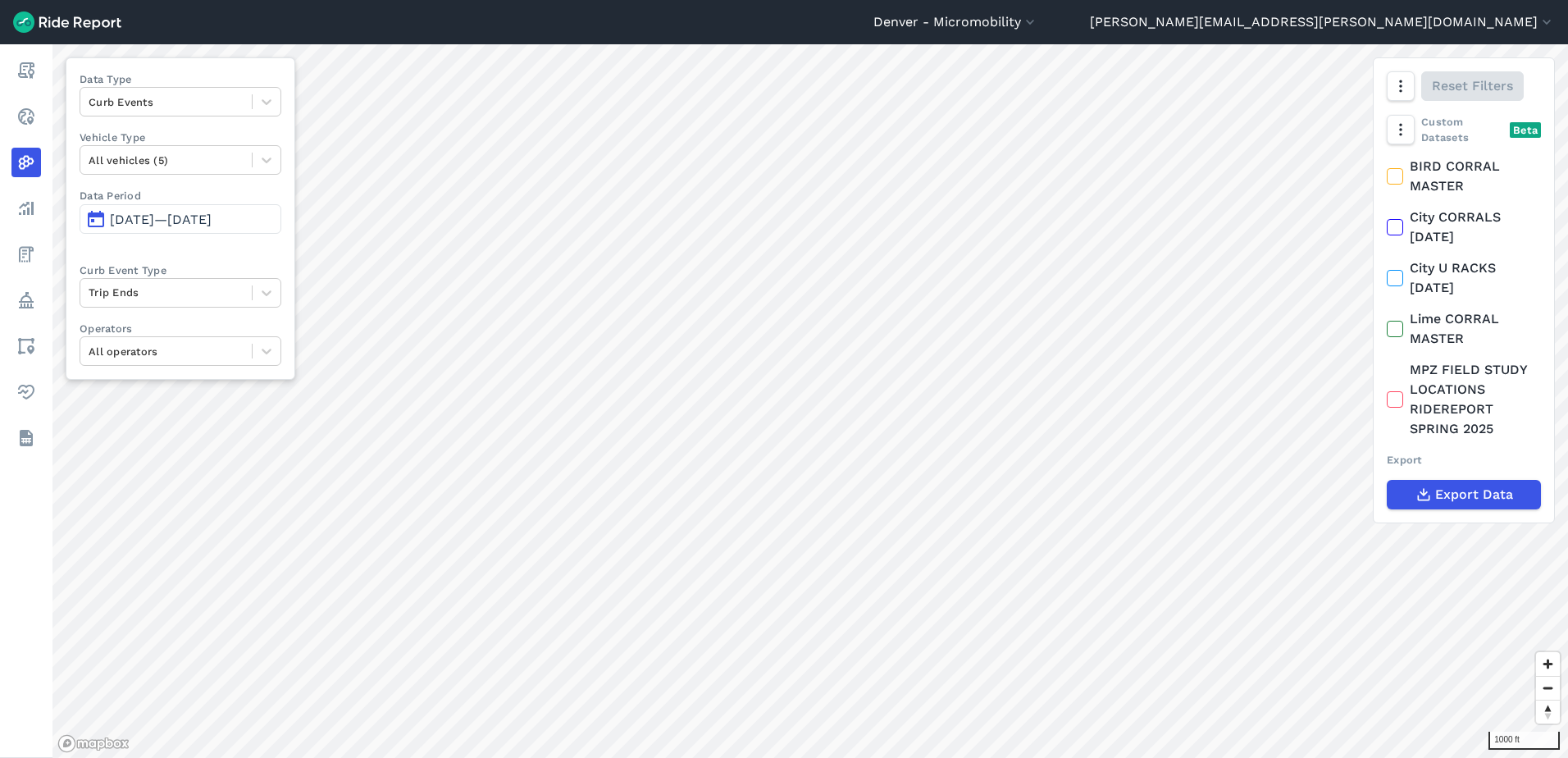
click at [139, 216] on span "[DATE]—[DATE]" at bounding box center [161, 219] width 102 height 16
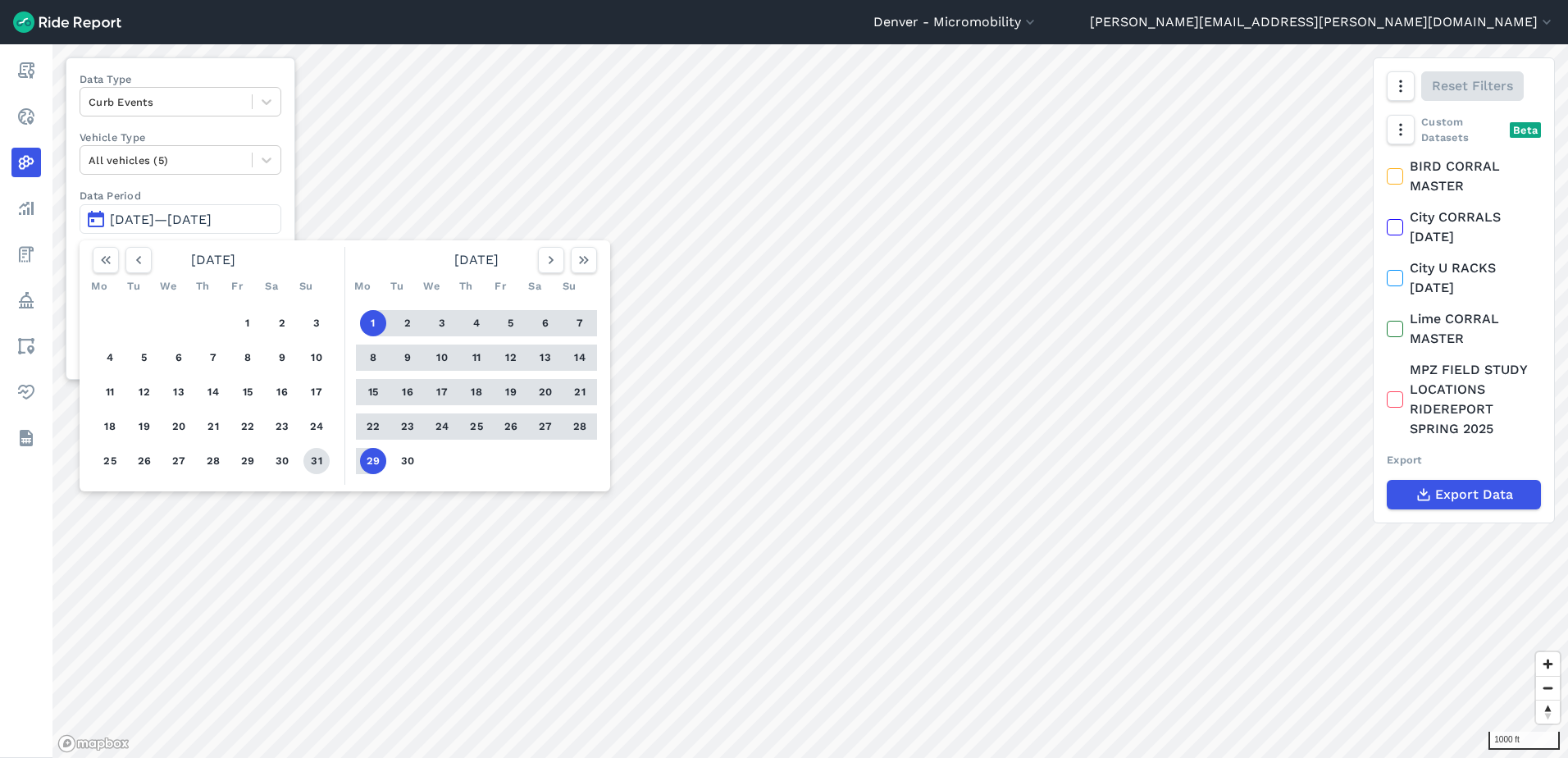
click at [306, 453] on button "31" at bounding box center [317, 461] width 26 height 26
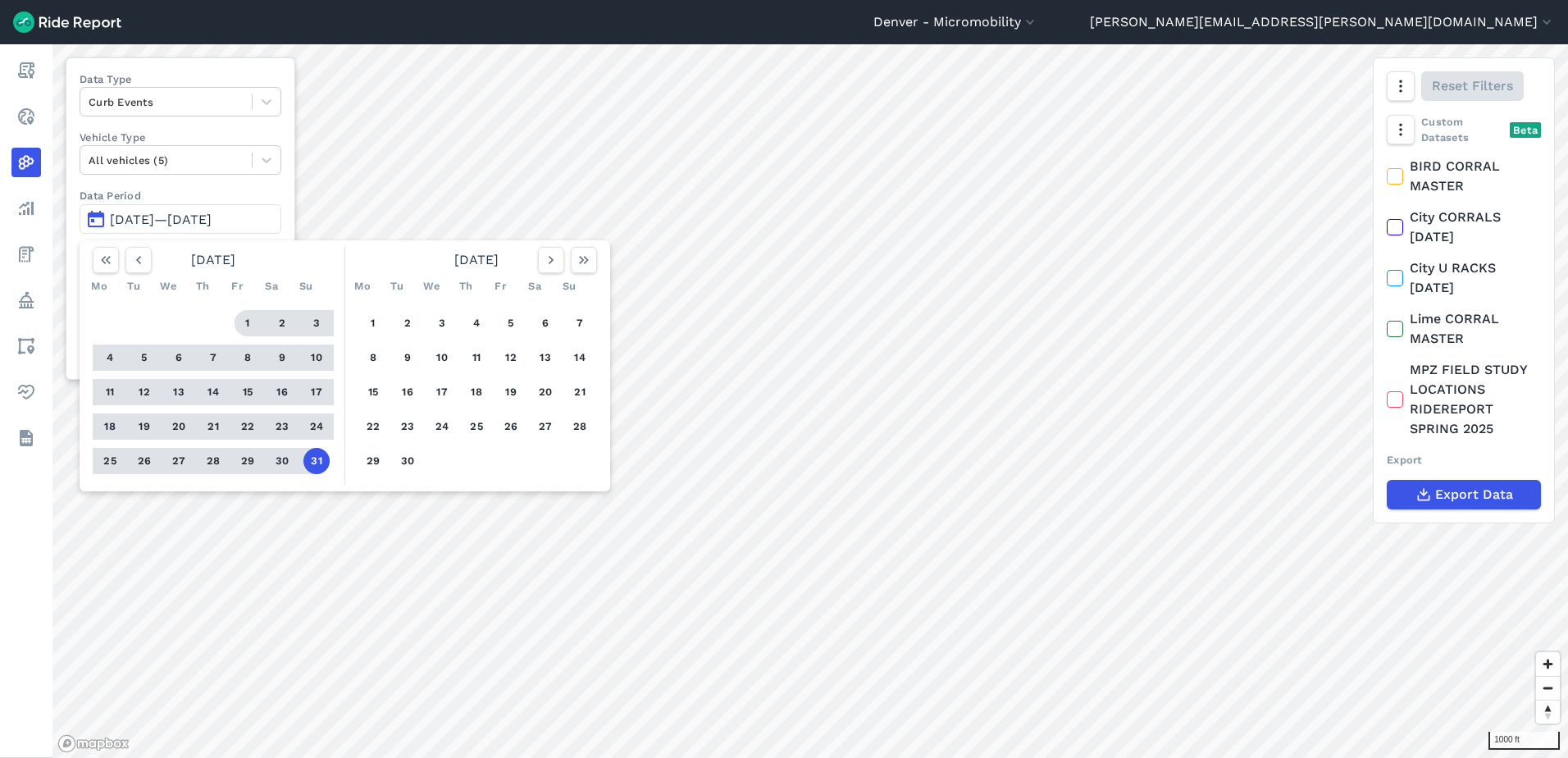
click at [246, 319] on button "1" at bounding box center [247, 323] width 26 height 26
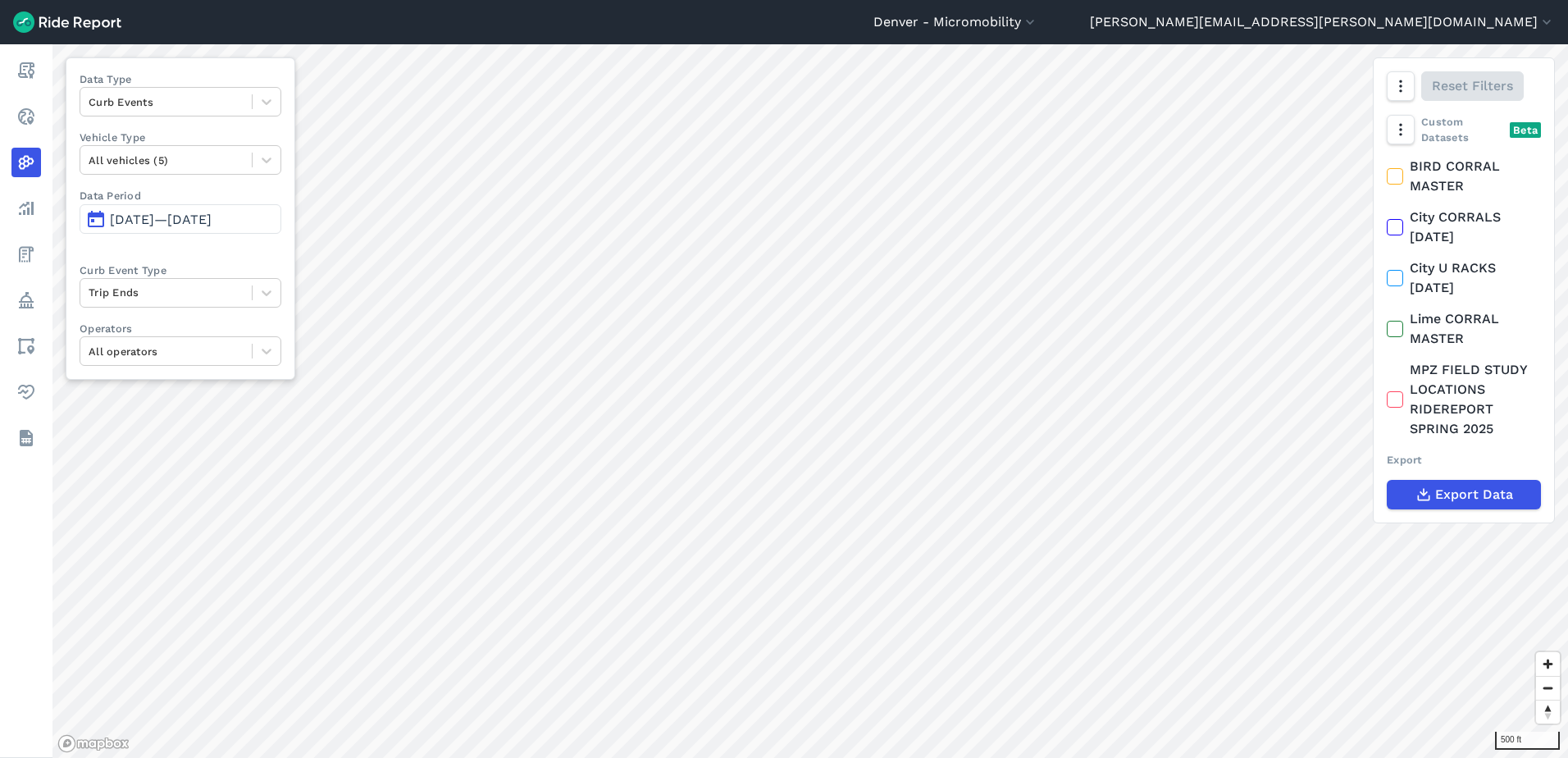
click at [216, 210] on button "[DATE]—[DATE]" at bounding box center [180, 219] width 202 height 29
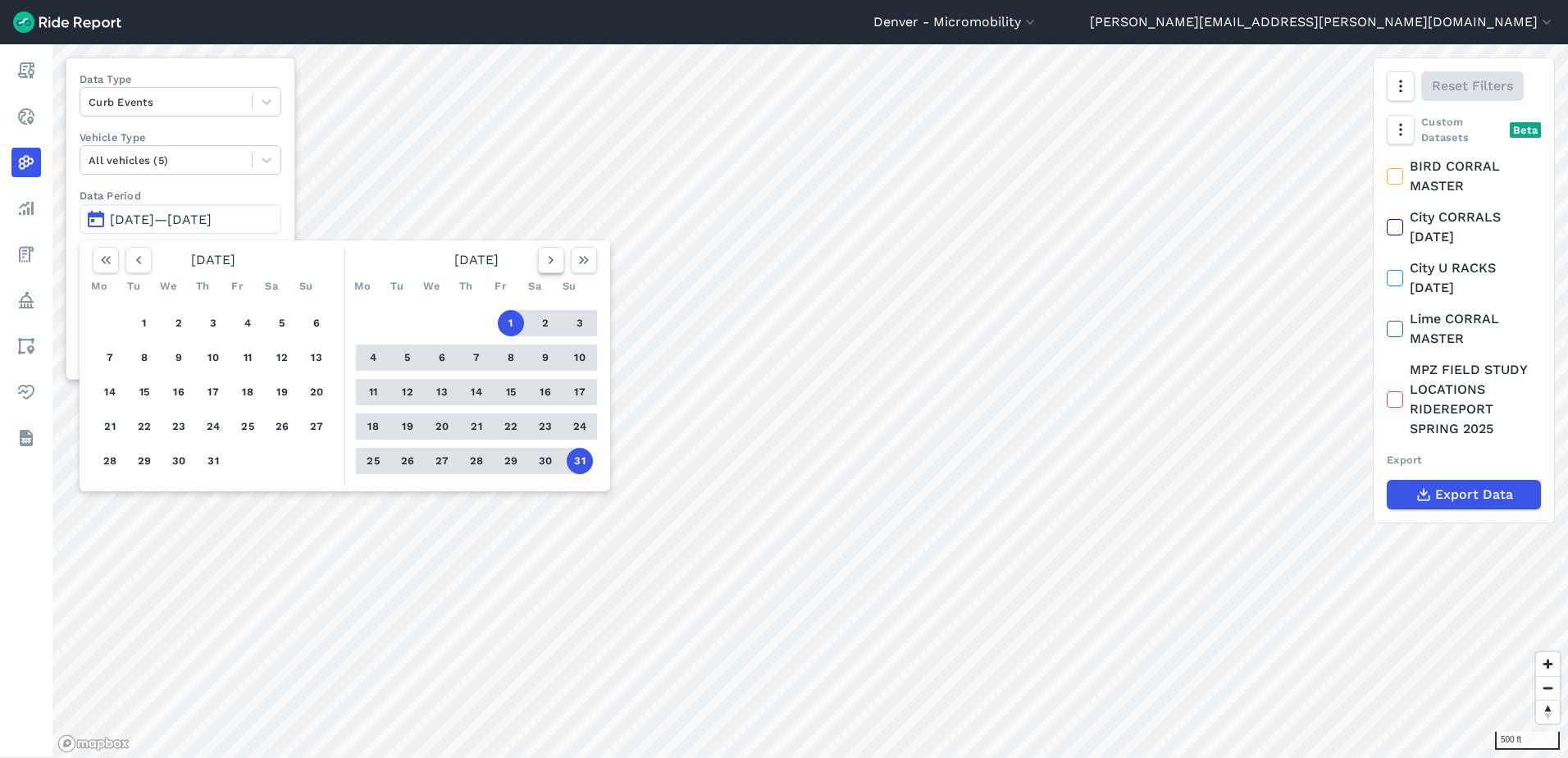
click at [549, 256] on icon "button" at bounding box center [551, 260] width 16 height 16
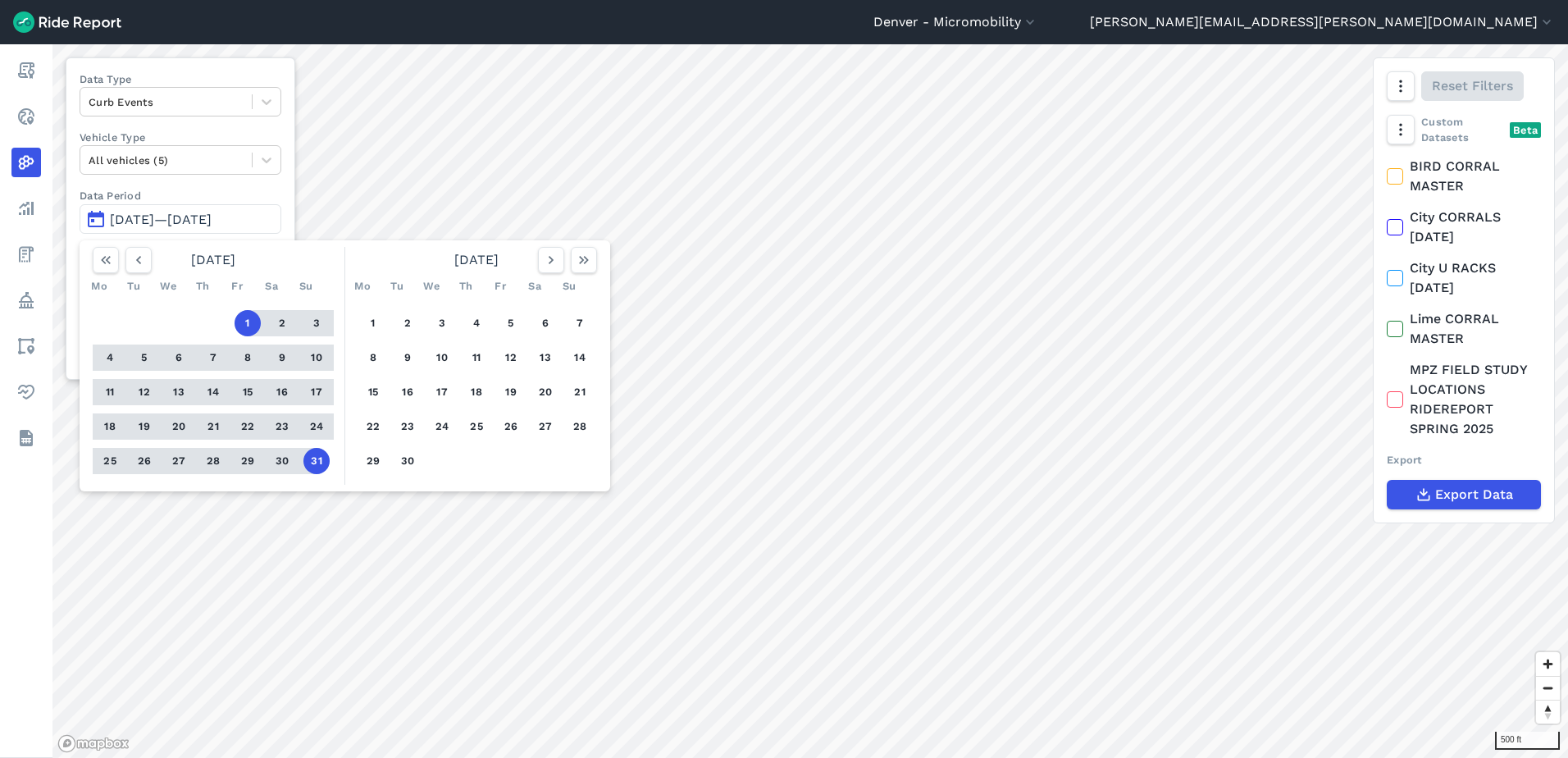
drag, startPoint x: 371, startPoint y: 329, endPoint x: 382, endPoint y: 369, distance: 41.5
click at [370, 329] on button "1" at bounding box center [373, 323] width 26 height 26
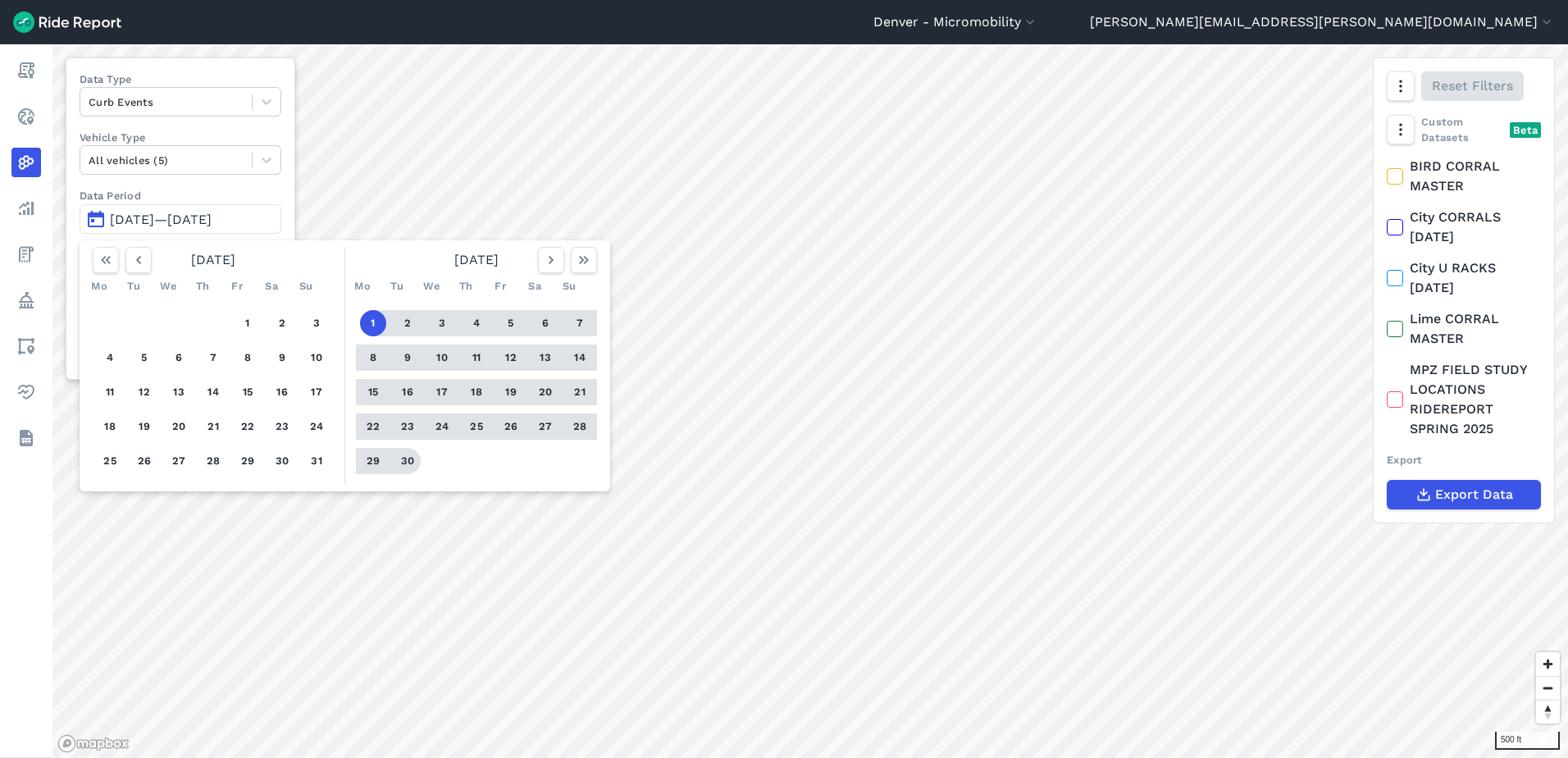
click at [404, 460] on button "30" at bounding box center [408, 461] width 26 height 26
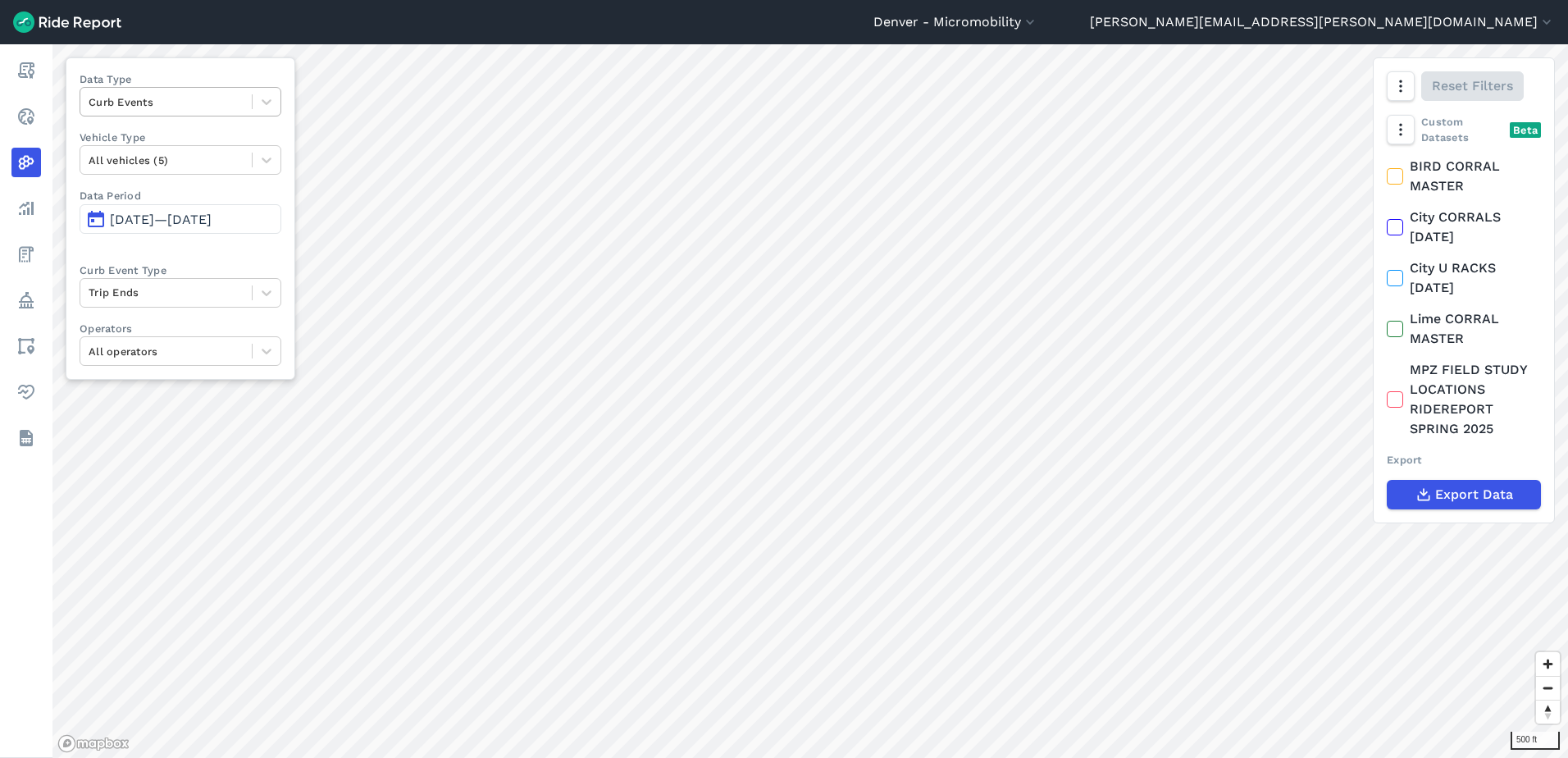
click at [117, 105] on div at bounding box center [166, 102] width 155 height 19
click at [157, 203] on div "Routes" at bounding box center [180, 198] width 202 height 28
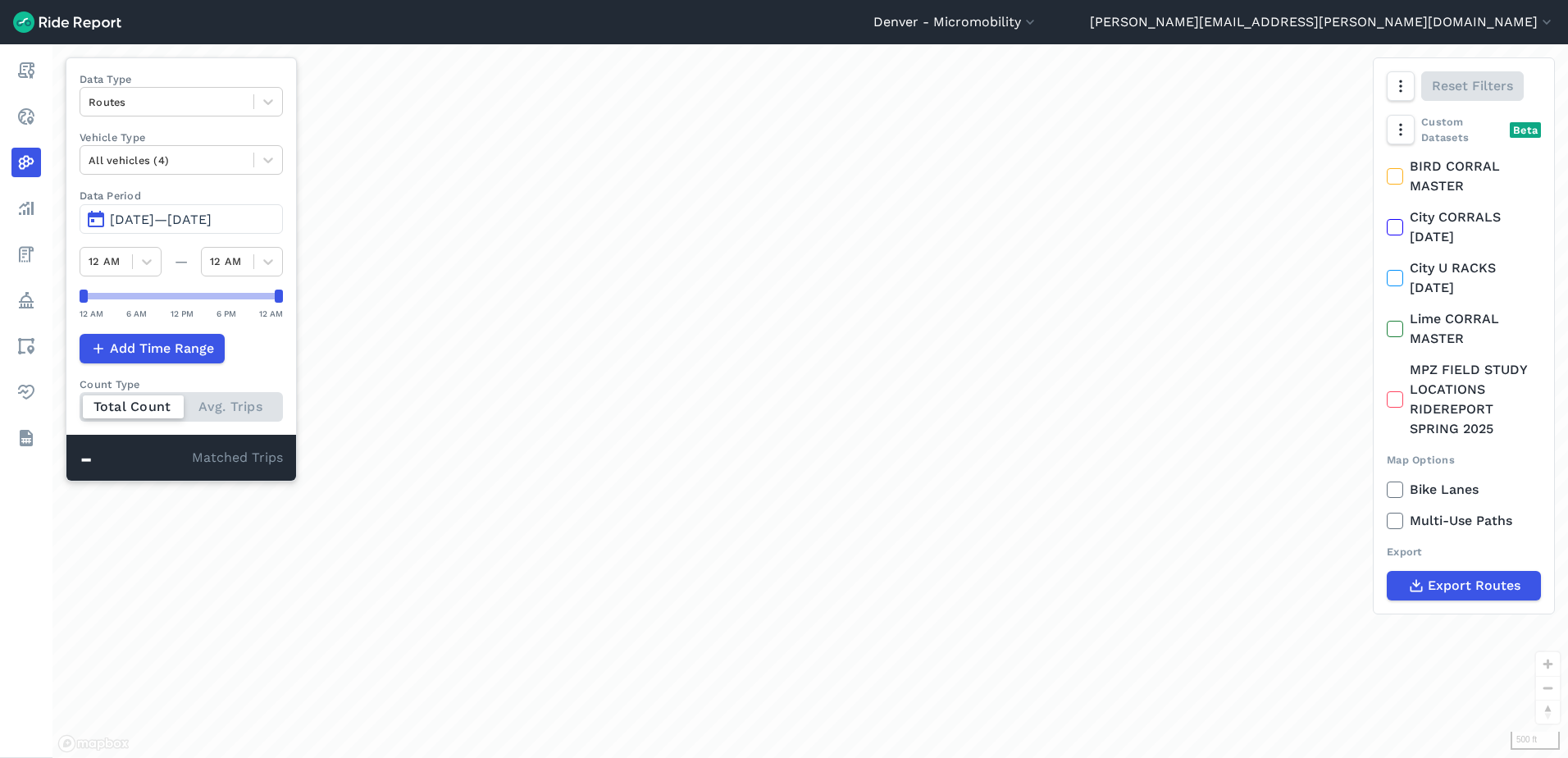
click at [182, 214] on span "[DATE]—[DATE]" at bounding box center [161, 219] width 102 height 16
click at [183, 214] on span "[DATE]—[DATE]" at bounding box center [161, 219] width 102 height 16
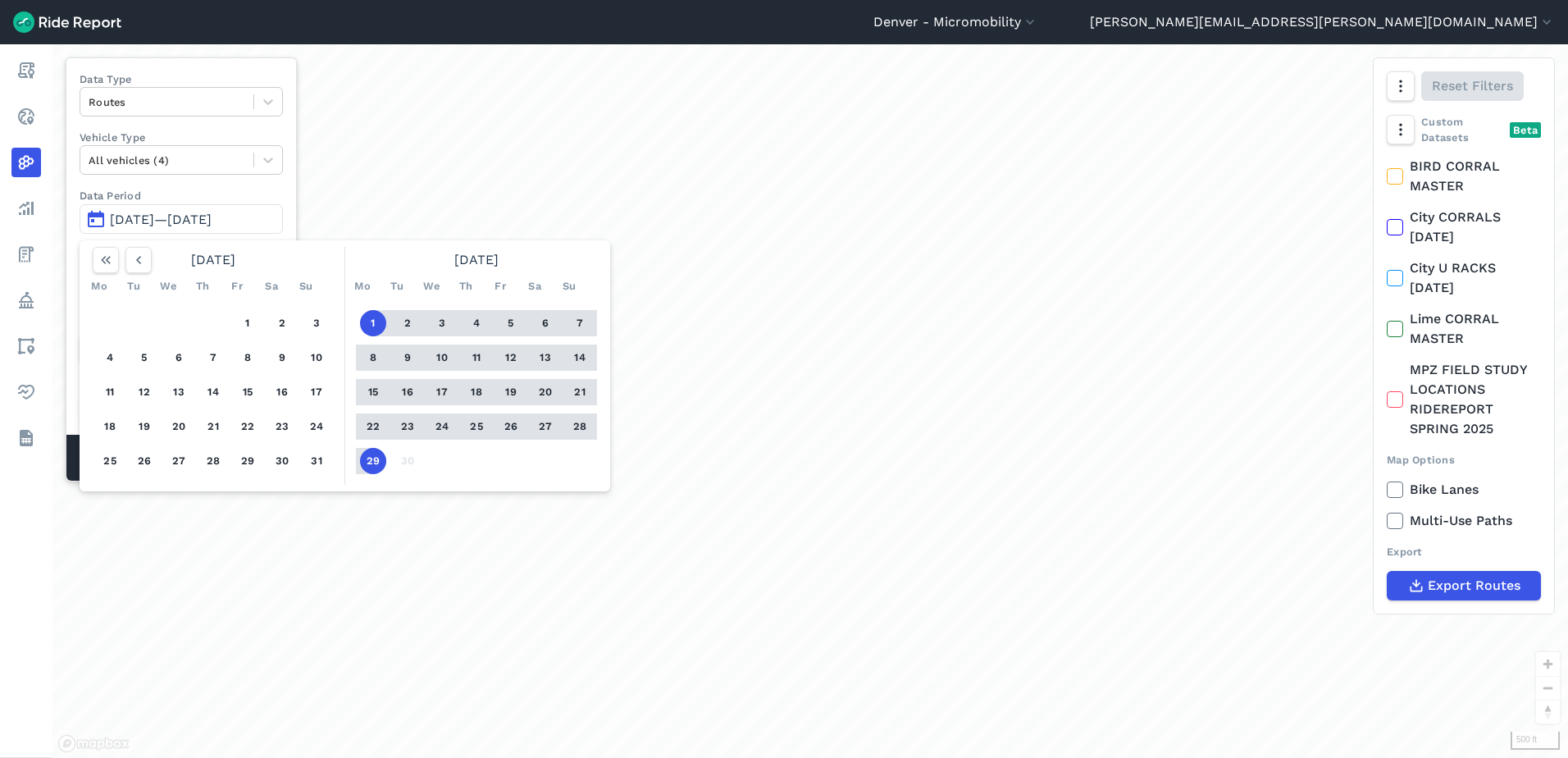
drag, startPoint x: 370, startPoint y: 463, endPoint x: 293, endPoint y: 399, distance: 100.1
click at [370, 463] on button "29" at bounding box center [373, 461] width 26 height 26
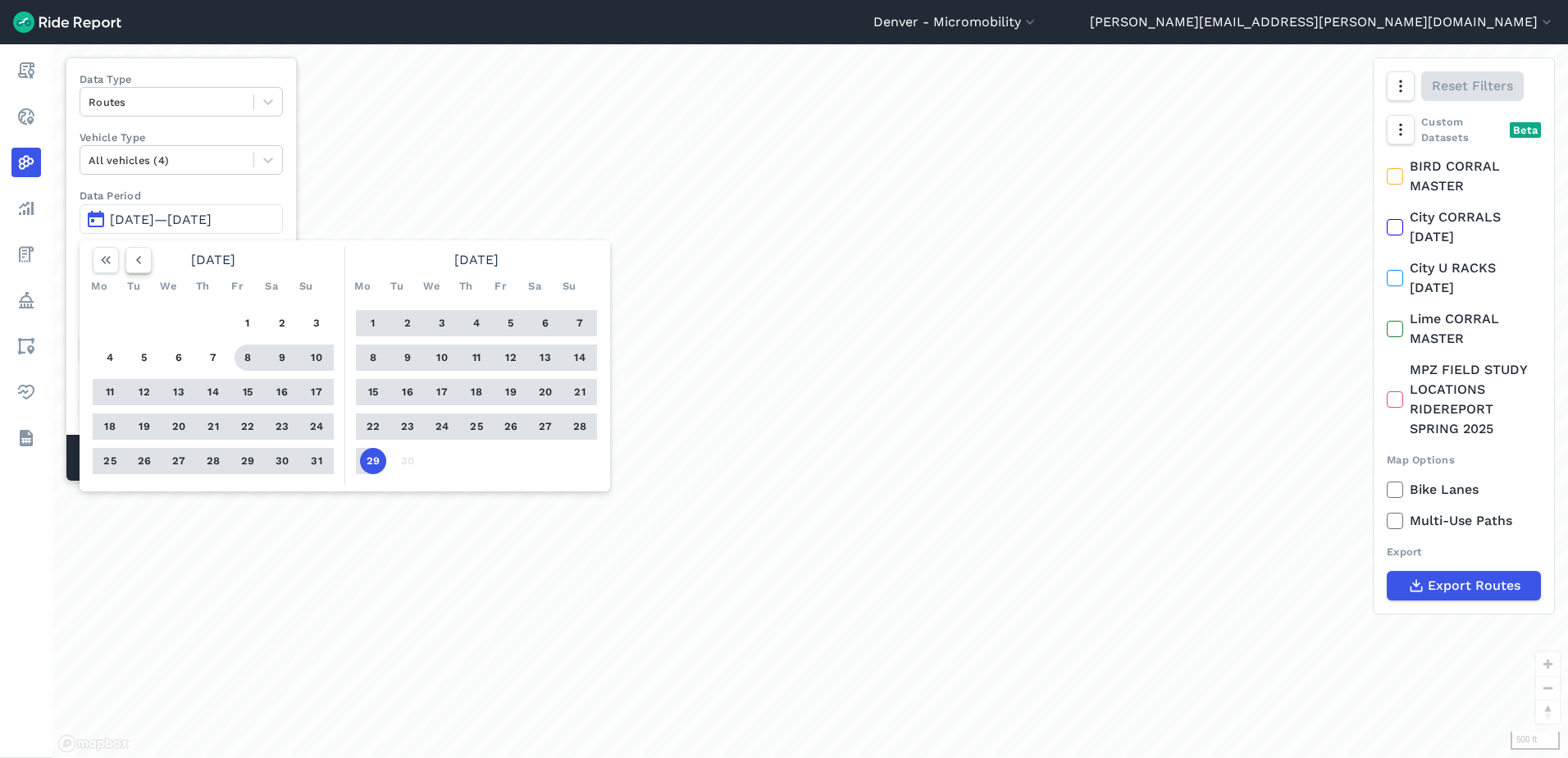
click at [142, 252] on icon "button" at bounding box center [139, 260] width 16 height 16
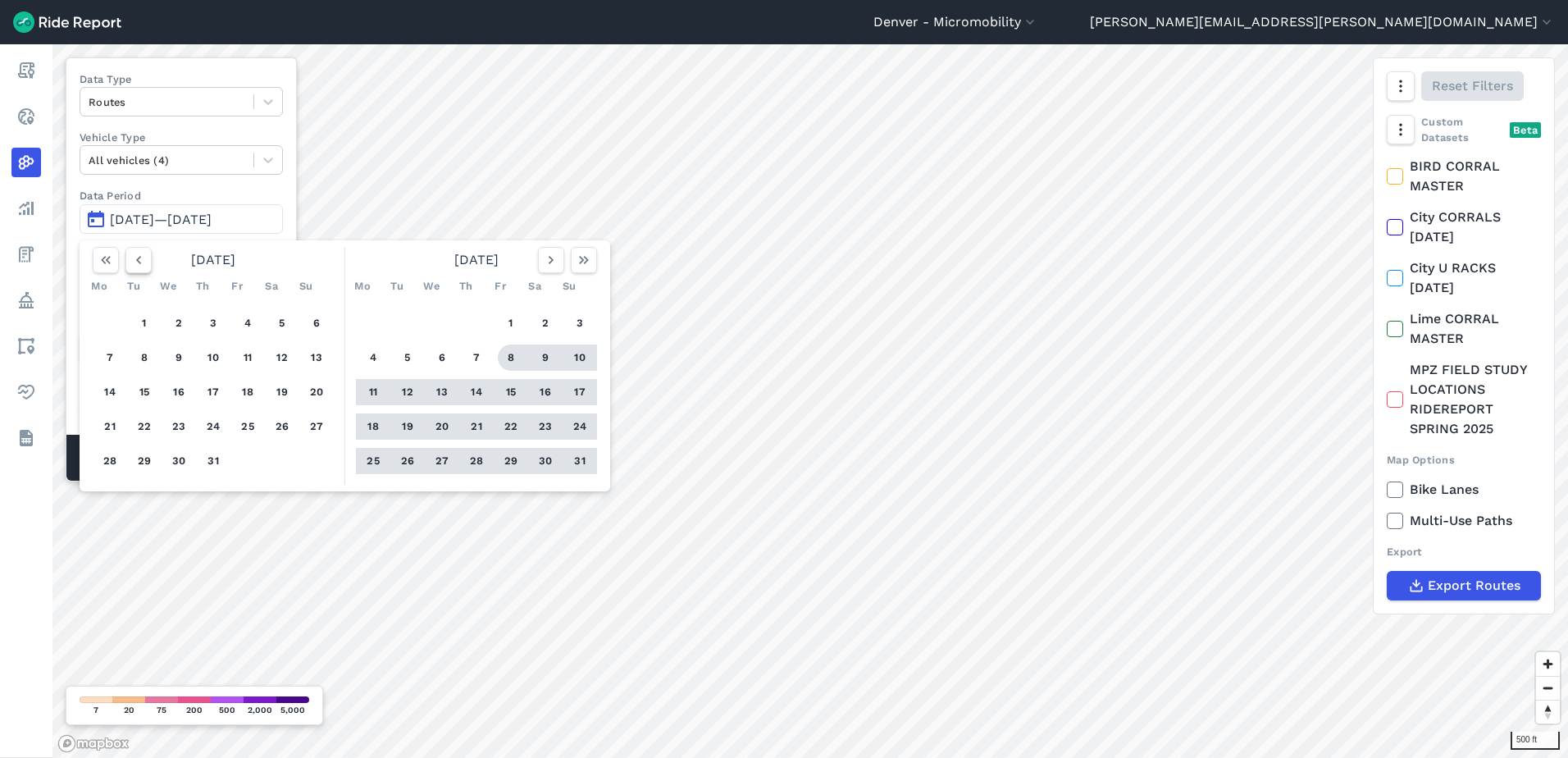
click at [142, 252] on icon "button" at bounding box center [139, 260] width 16 height 16
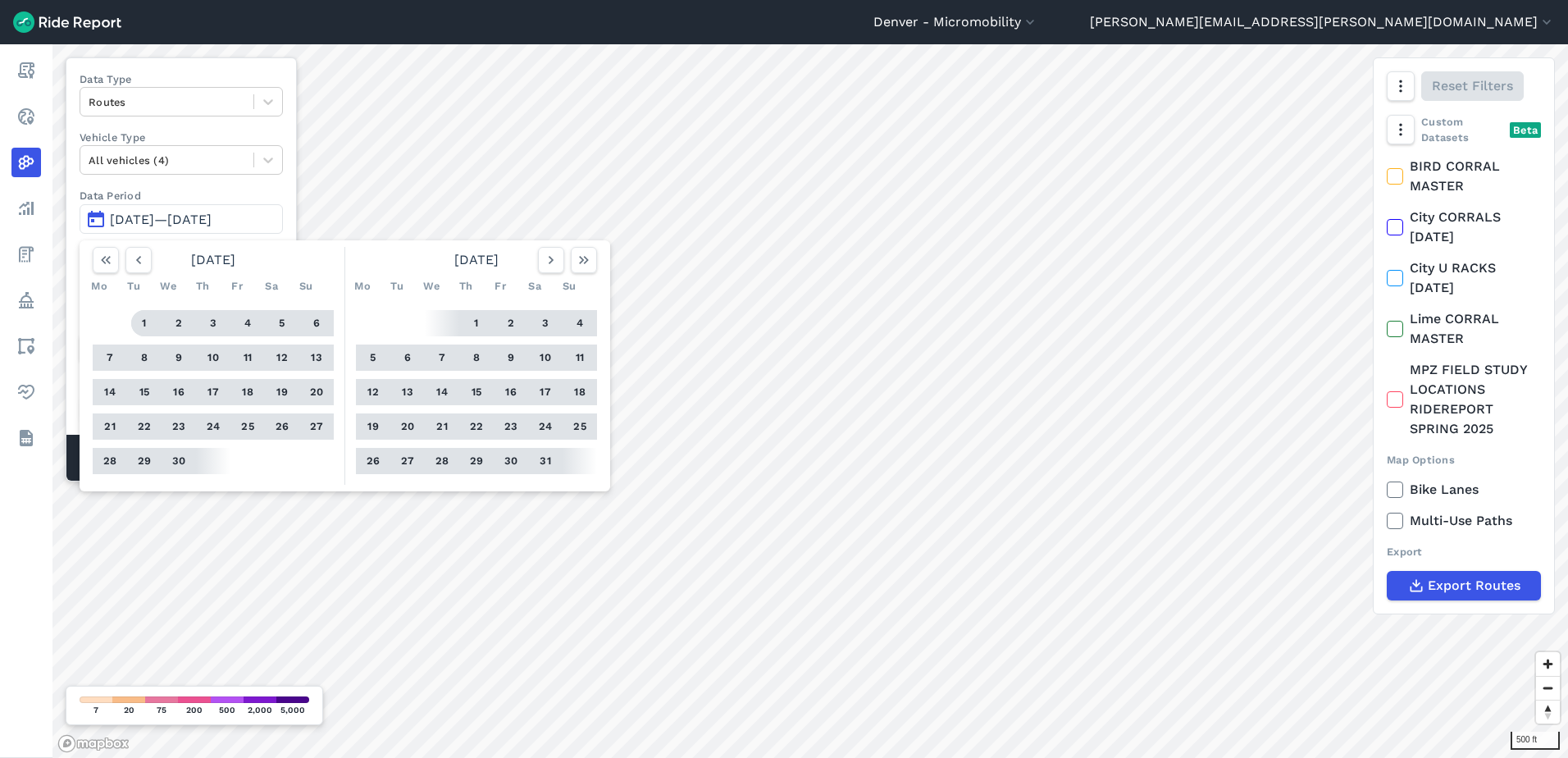
click at [157, 323] on button "1" at bounding box center [144, 323] width 26 height 26
